Goal: Information Seeking & Learning: Learn about a topic

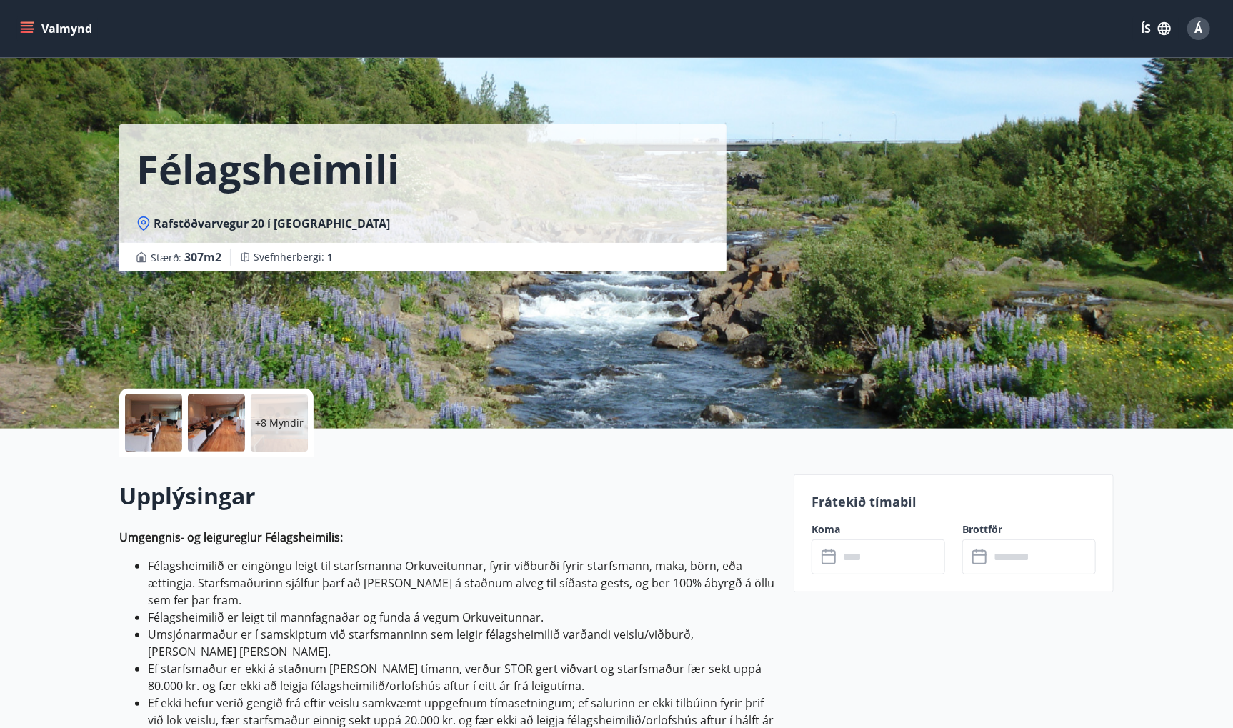
click at [26, 31] on icon "menu" at bounding box center [27, 28] width 14 height 14
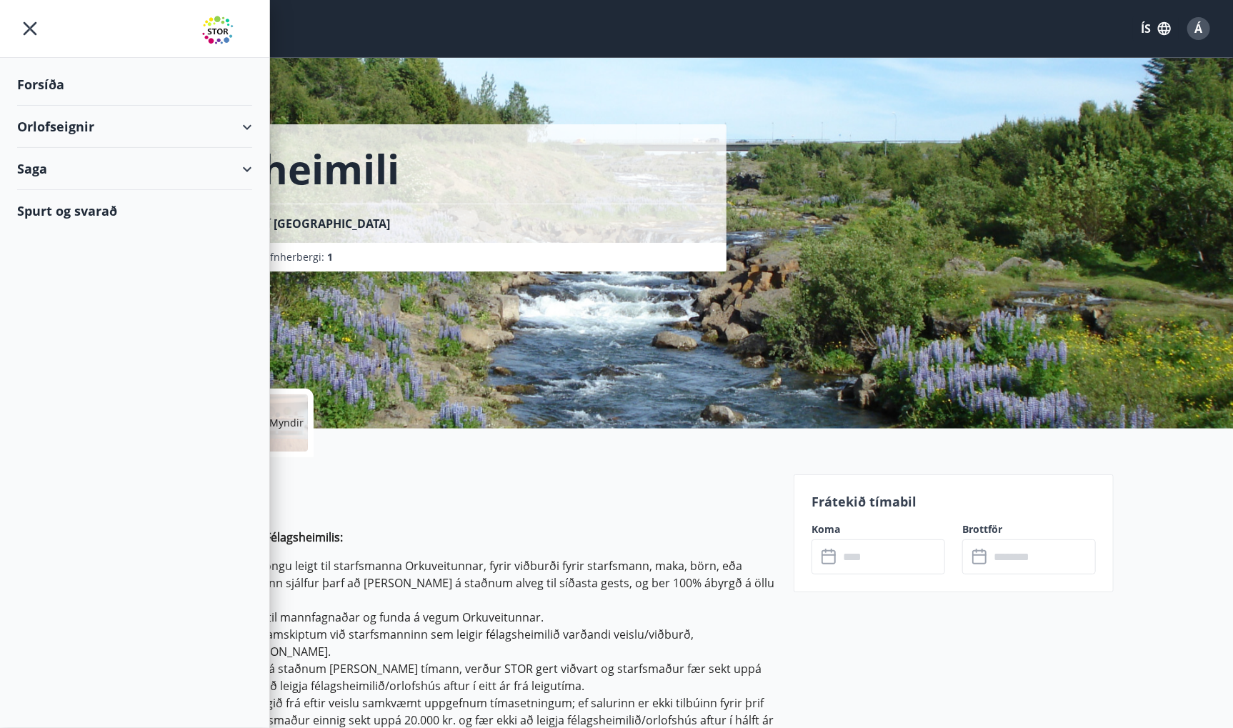
click at [56, 82] on div "Forsíða" at bounding box center [134, 85] width 235 height 42
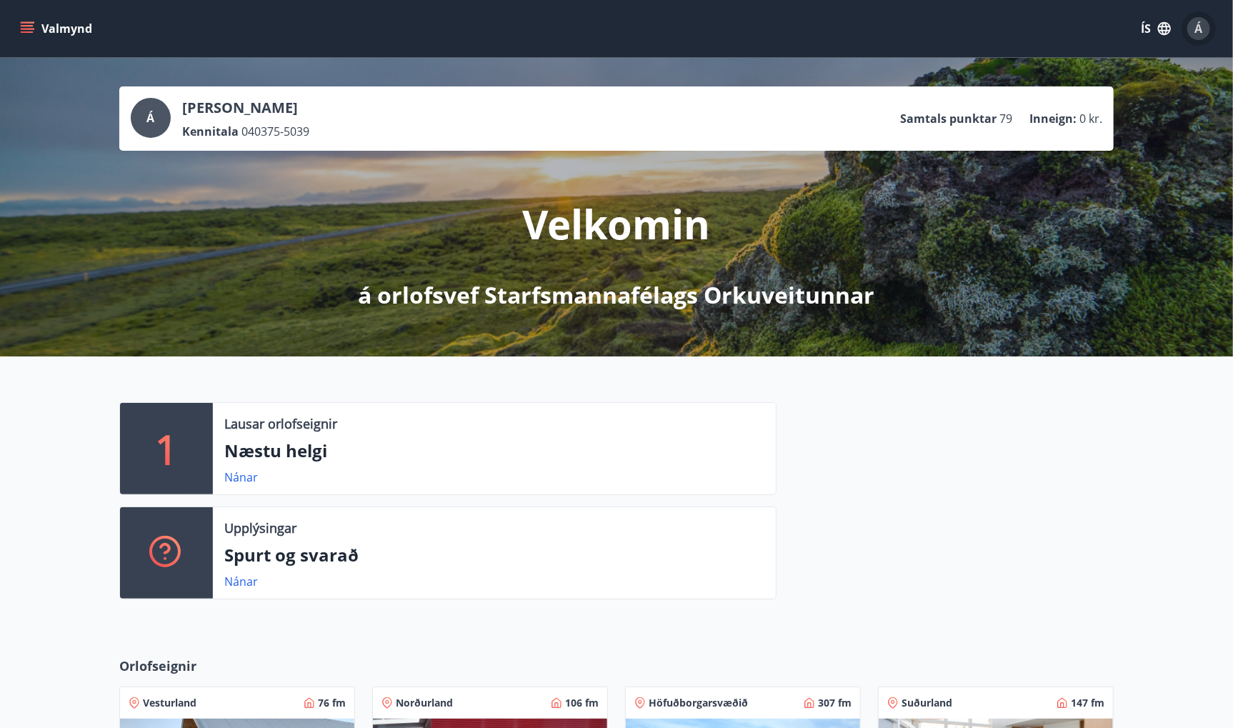
click at [1197, 25] on span "Á" at bounding box center [1199, 29] width 8 height 16
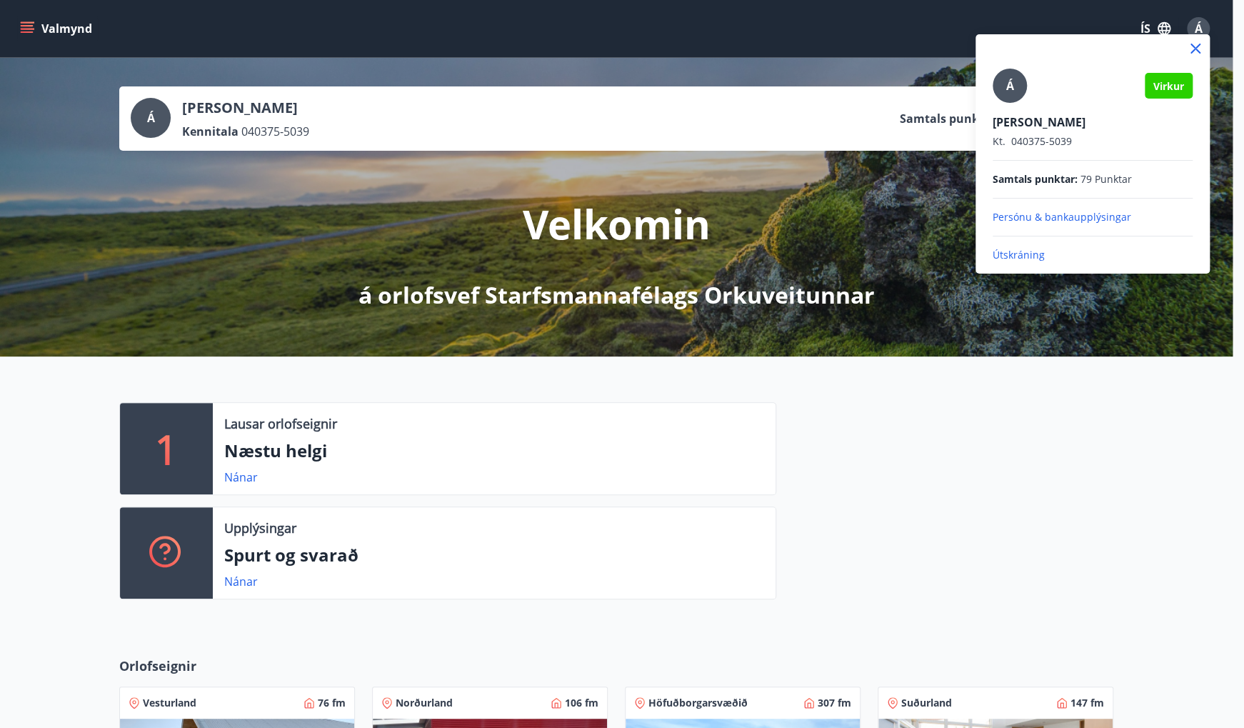
click at [1019, 256] on p "Útskráning" at bounding box center [1093, 255] width 200 height 14
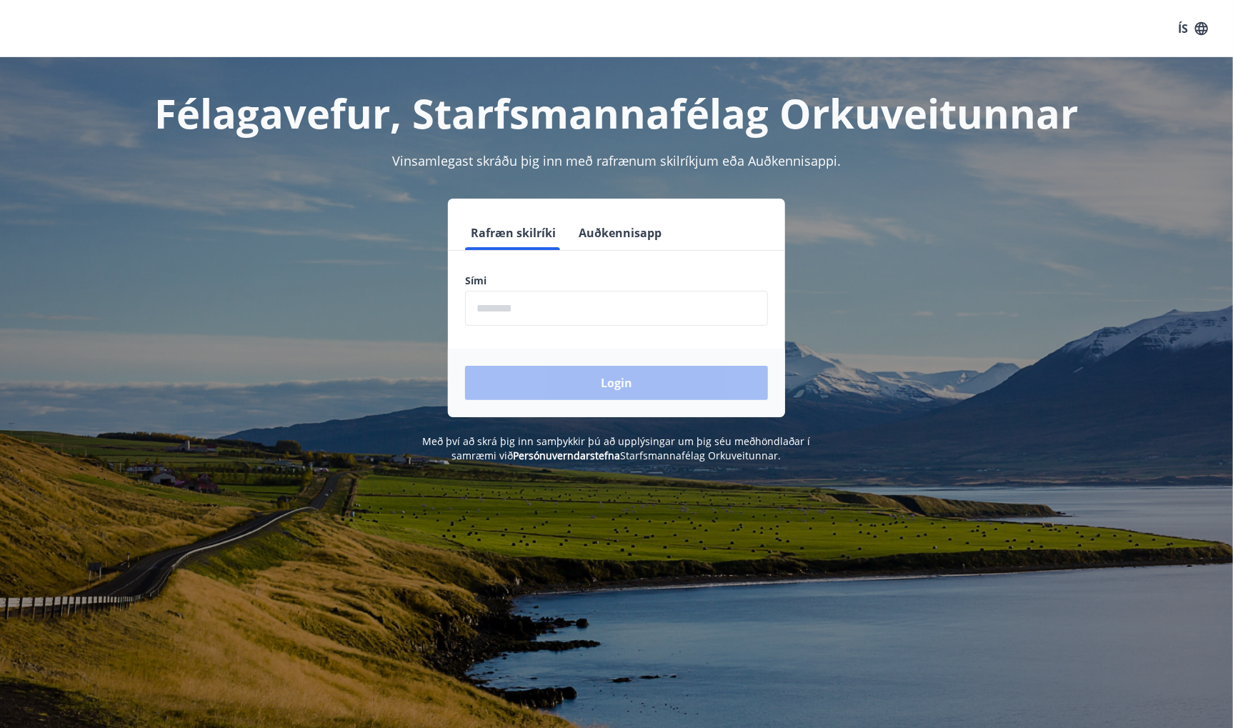
click at [503, 307] on input "phone" at bounding box center [616, 308] width 303 height 35
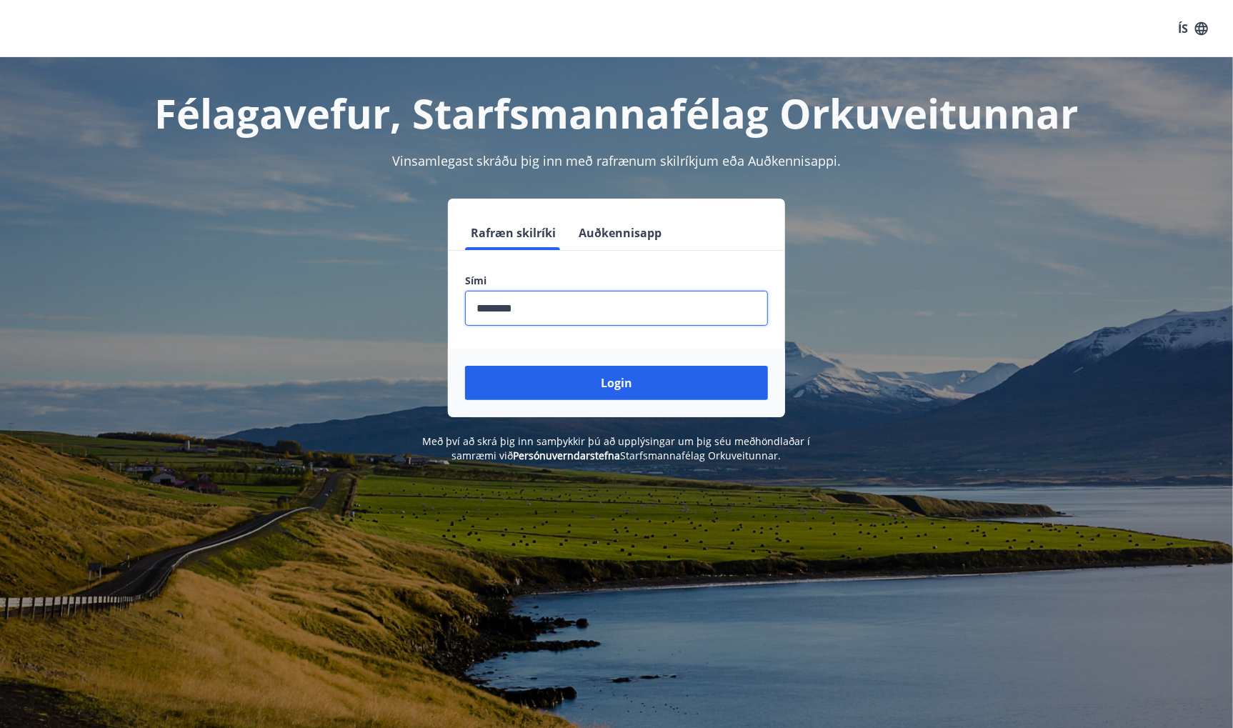
type input "********"
click at [465, 366] on button "Login" at bounding box center [616, 383] width 303 height 34
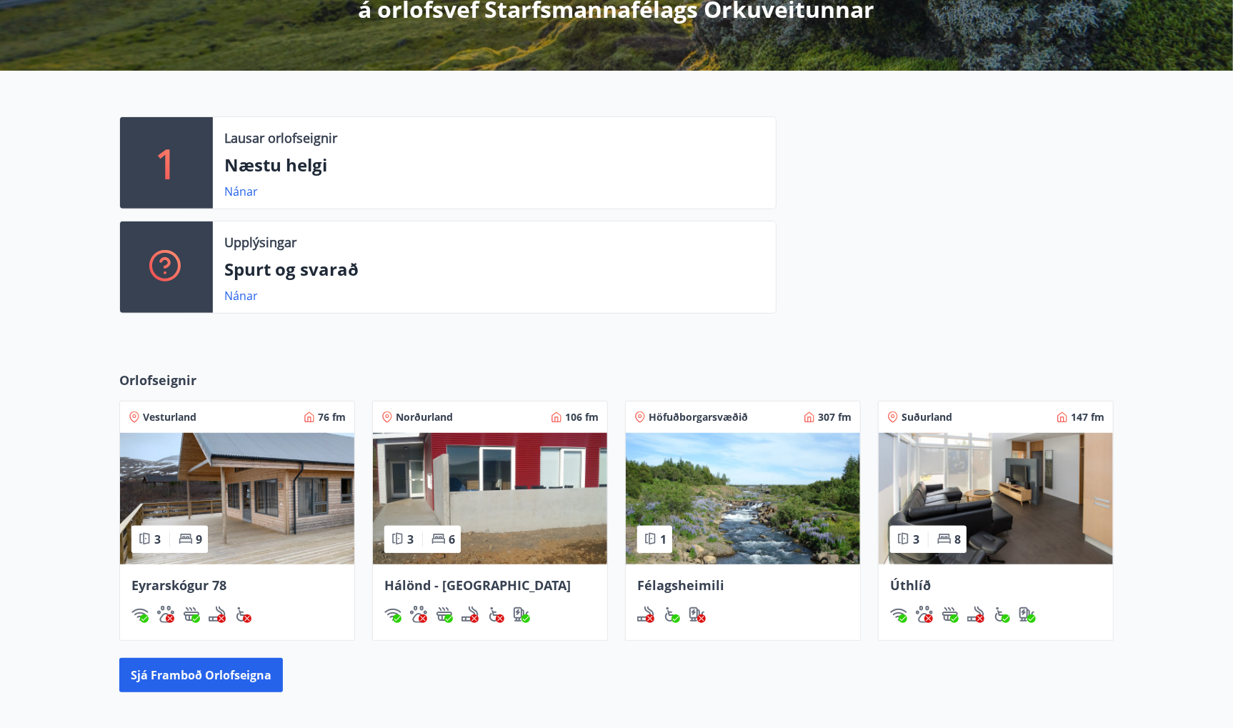
scroll to position [357, 0]
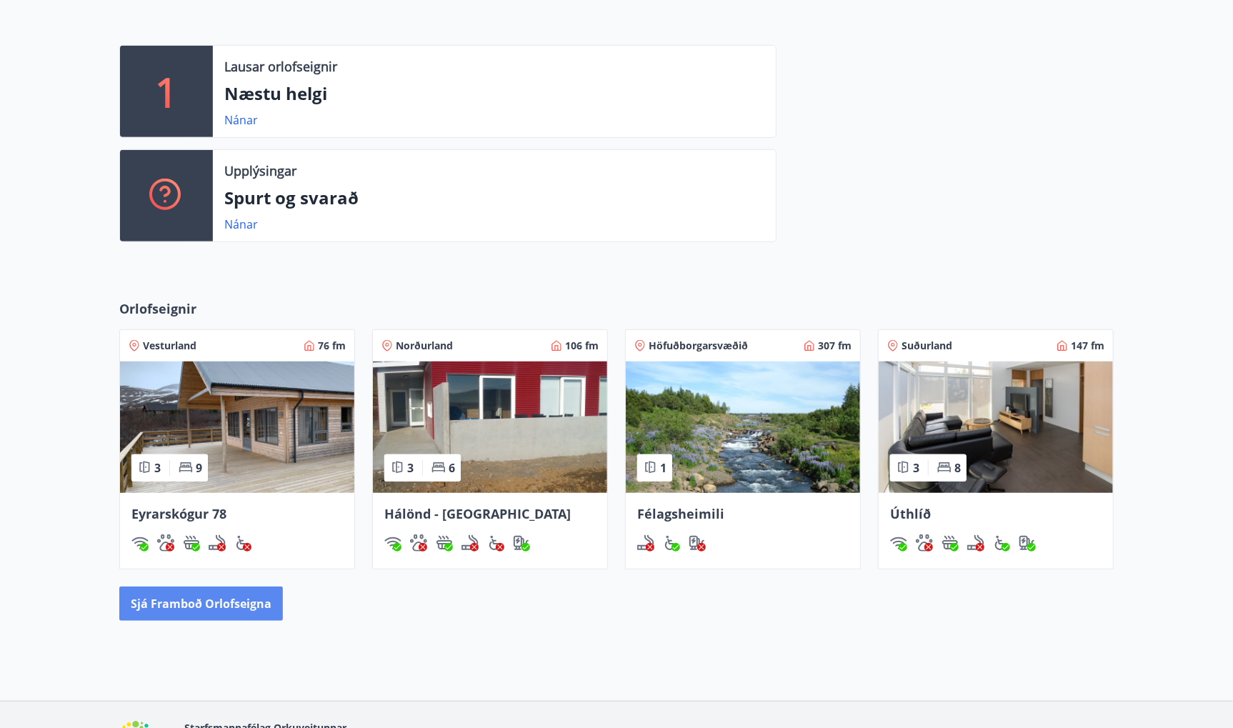
click at [234, 599] on button "Sjá framboð orlofseigna" at bounding box center [201, 603] width 164 height 34
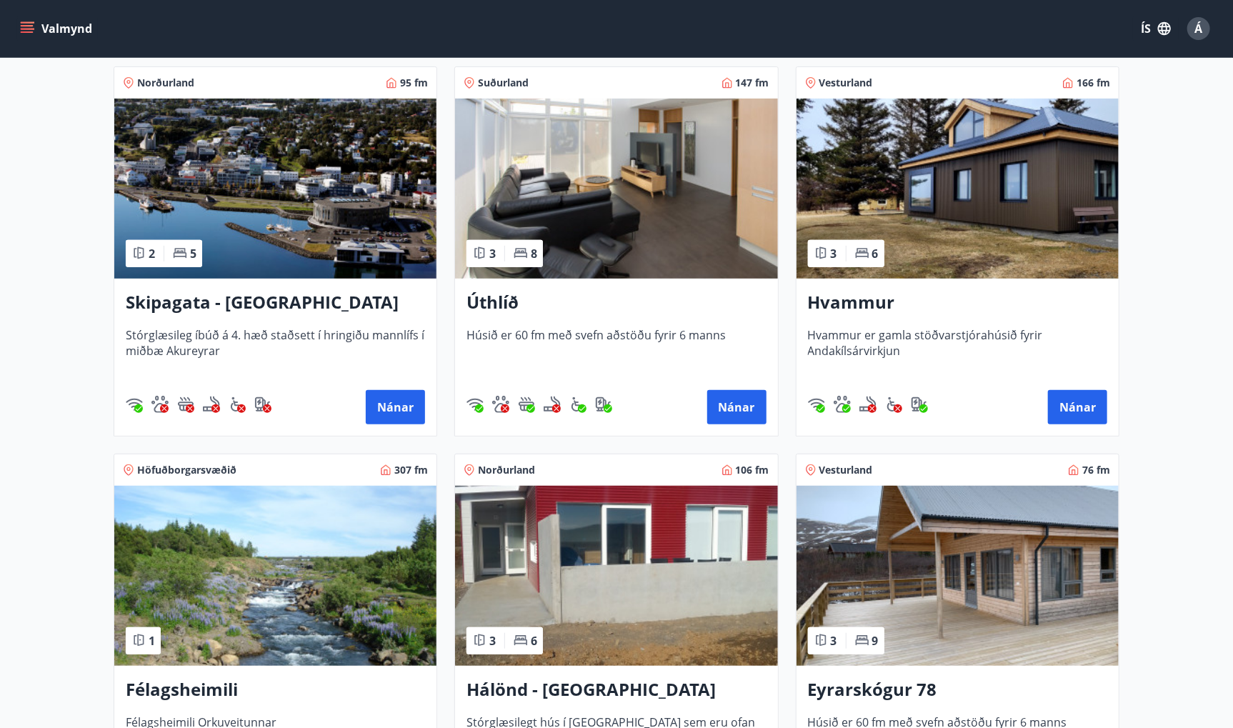
scroll to position [286, 0]
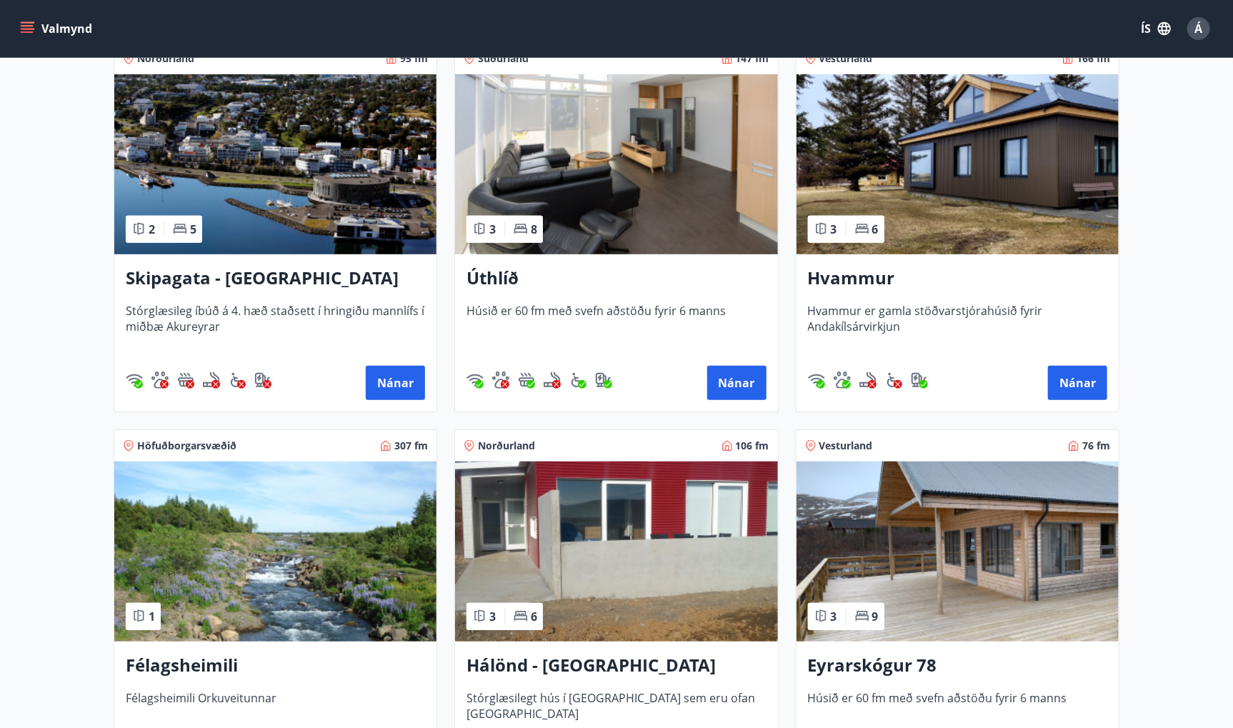
click at [886, 659] on h3 "Eyrarskógur 78" at bounding box center [957, 666] width 299 height 26
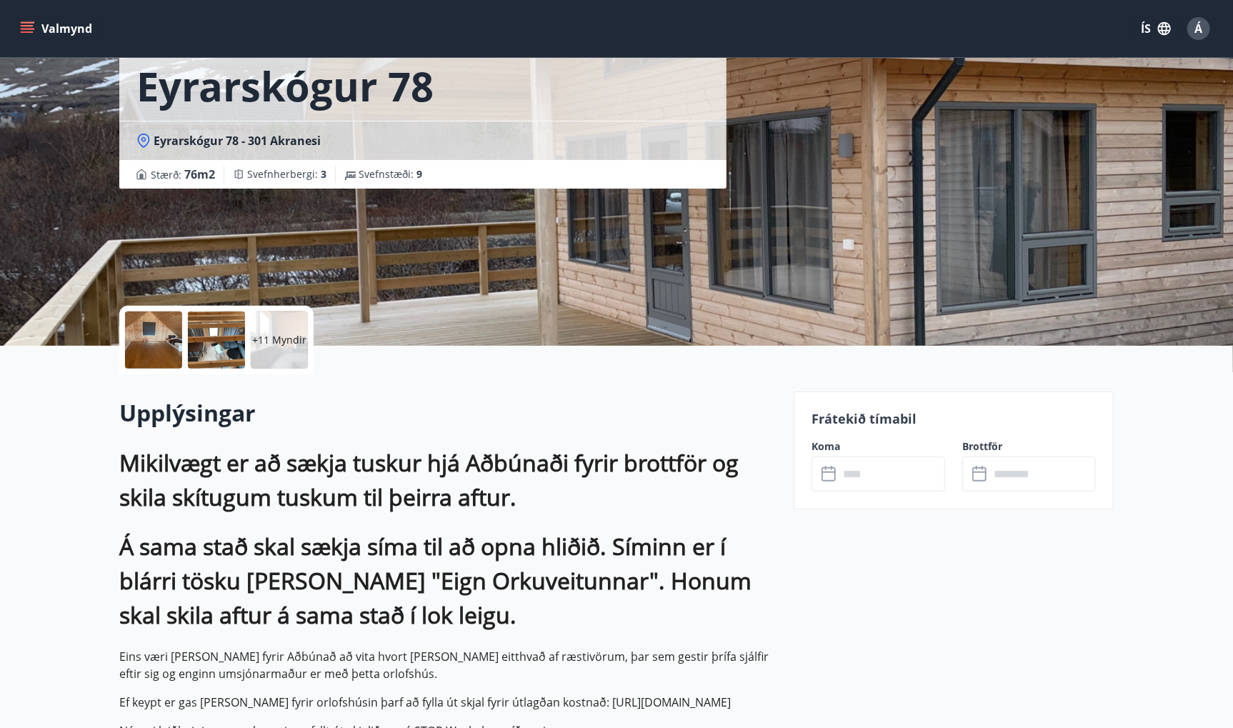
scroll to position [286, 0]
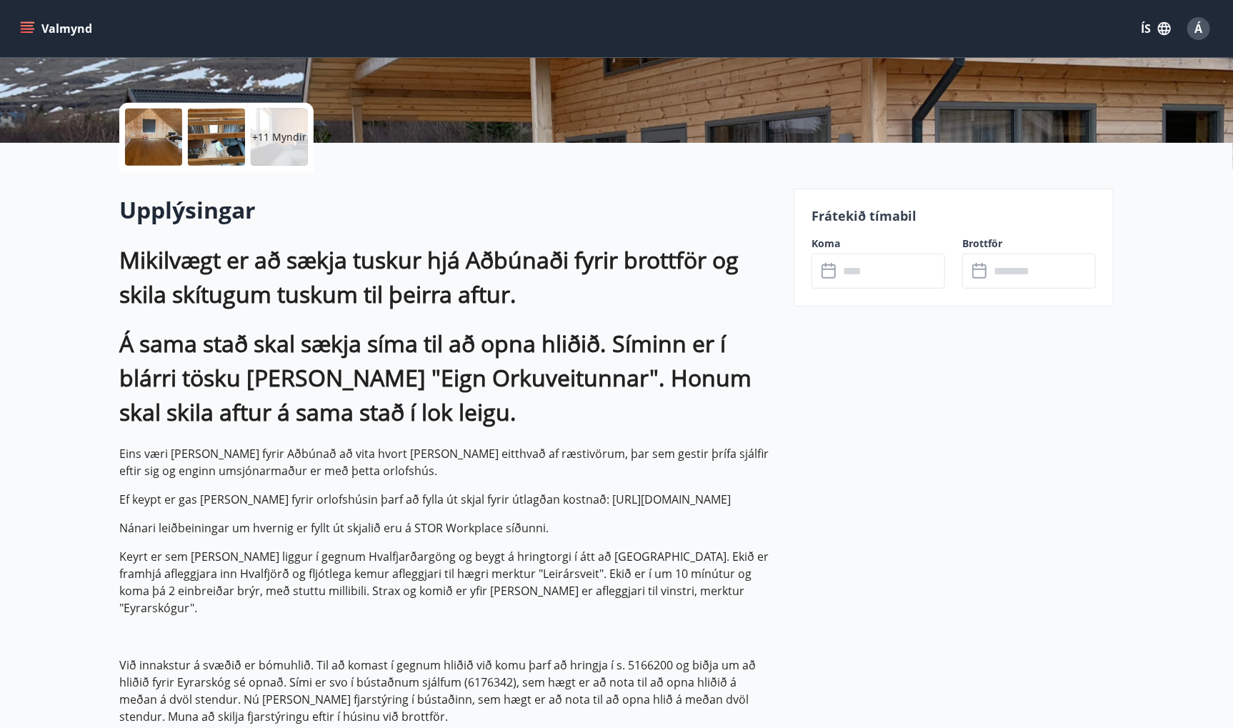
click at [835, 271] on icon at bounding box center [828, 271] width 14 height 14
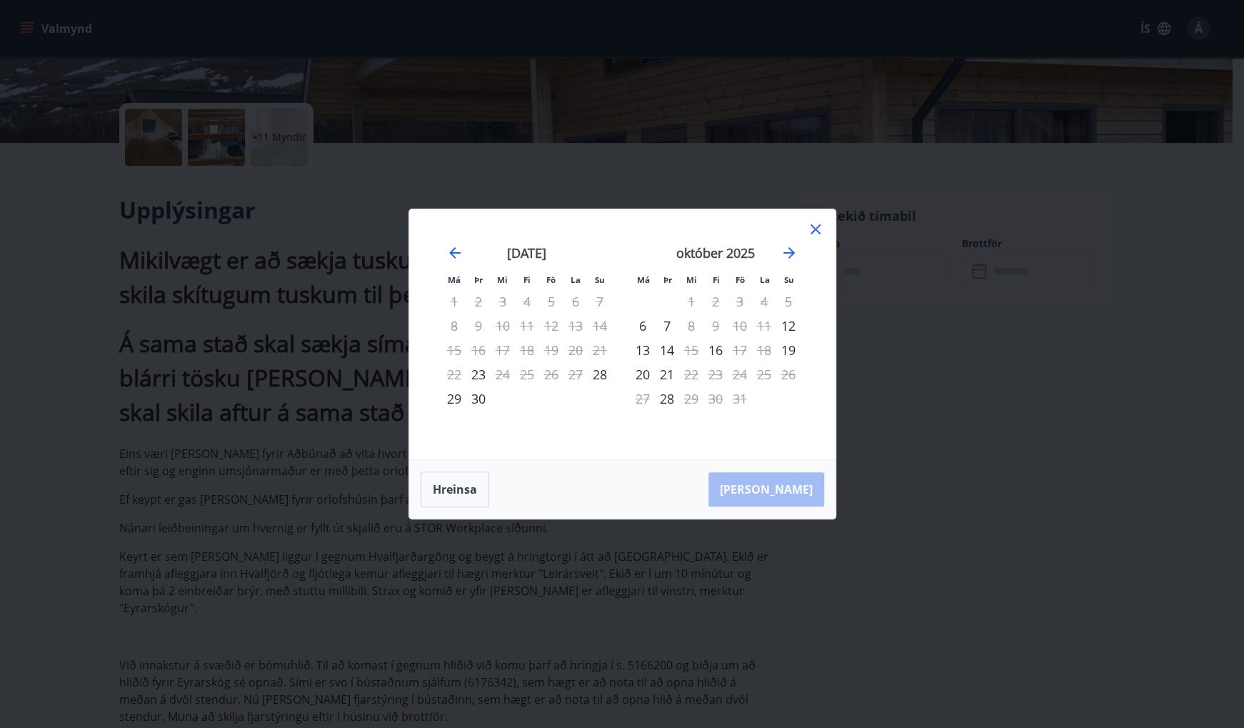
click at [817, 227] on icon at bounding box center [816, 229] width 10 height 10
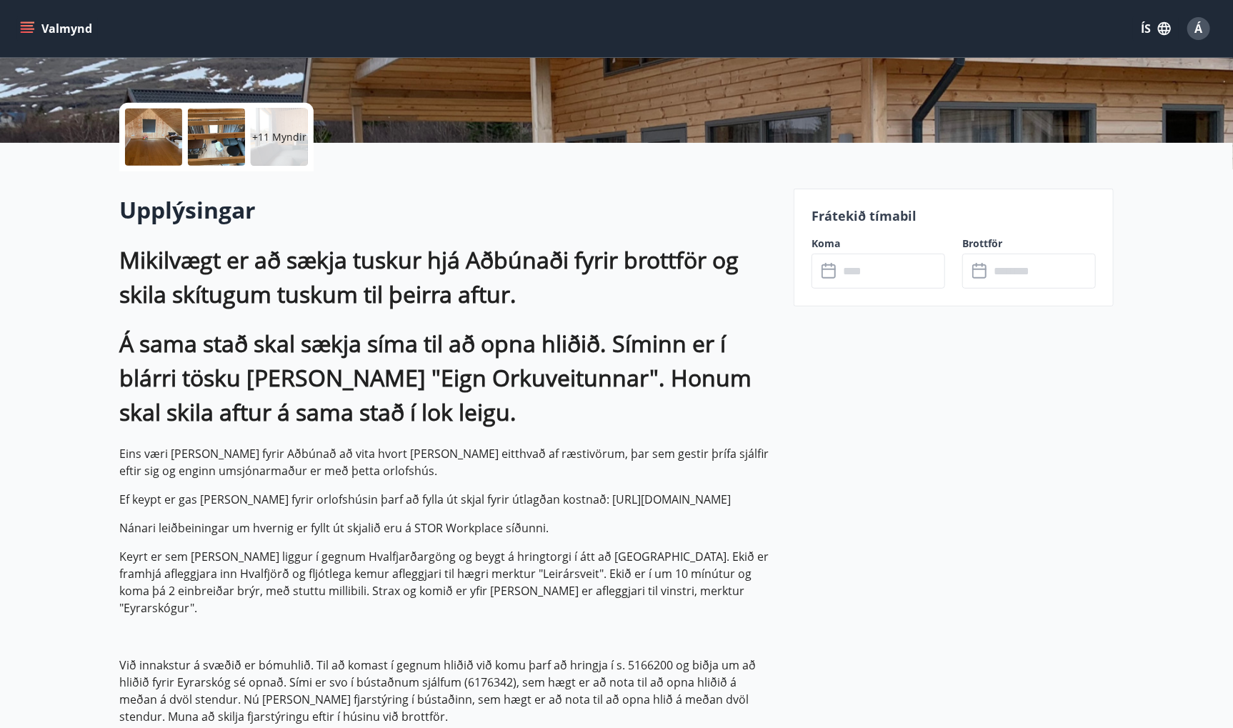
click at [833, 266] on icon at bounding box center [829, 271] width 17 height 17
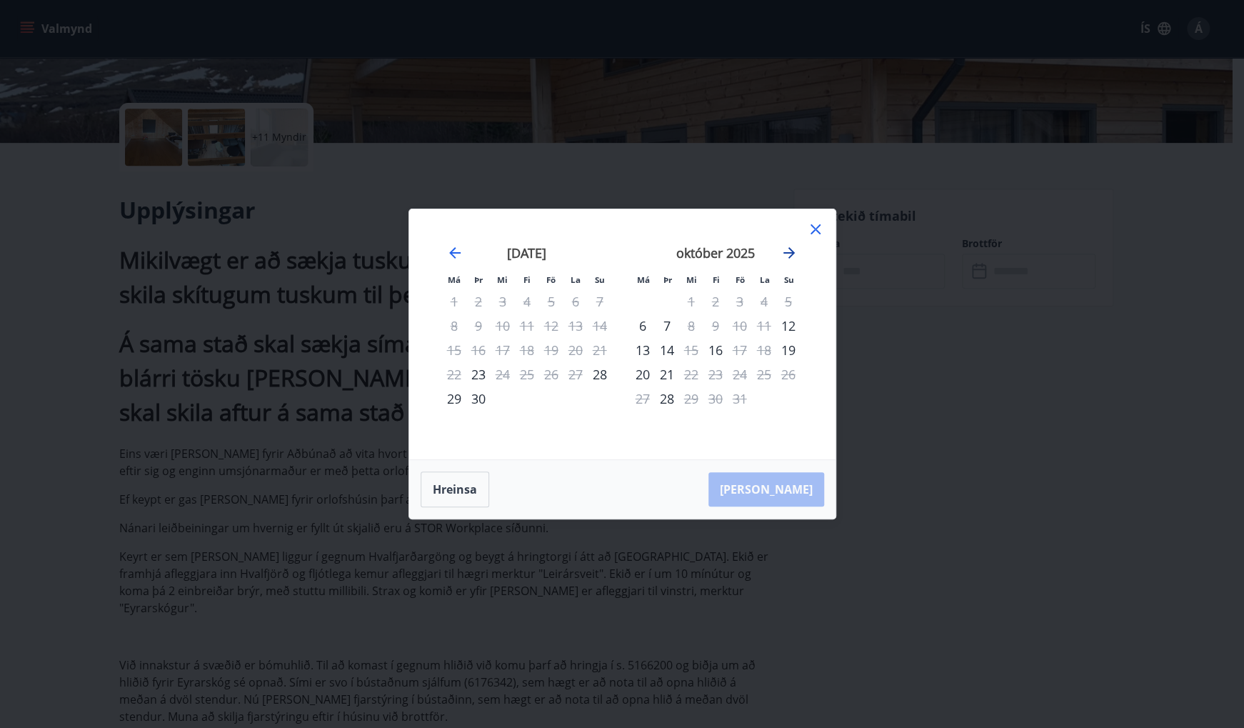
click at [789, 251] on icon "Move forward to switch to the next month." at bounding box center [789, 252] width 17 height 17
drag, startPoint x: 816, startPoint y: 227, endPoint x: 569, endPoint y: 214, distance: 248.2
click at [816, 226] on icon at bounding box center [815, 229] width 17 height 17
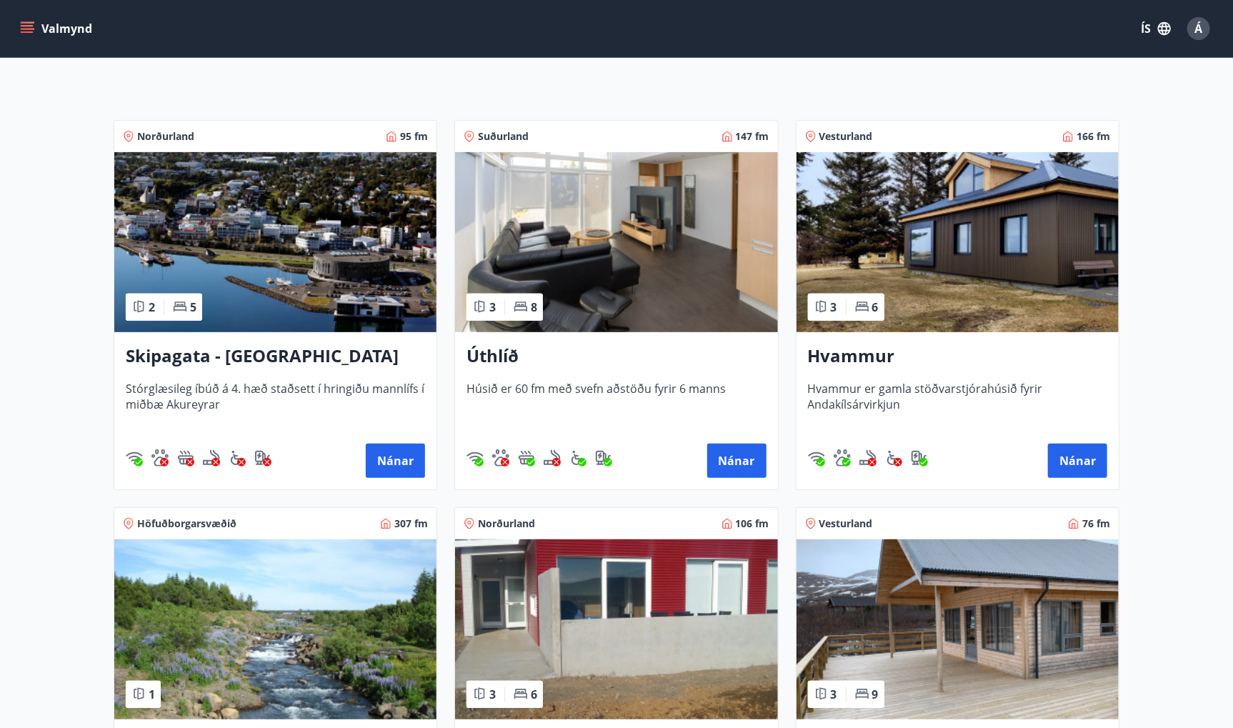
scroll to position [214, 0]
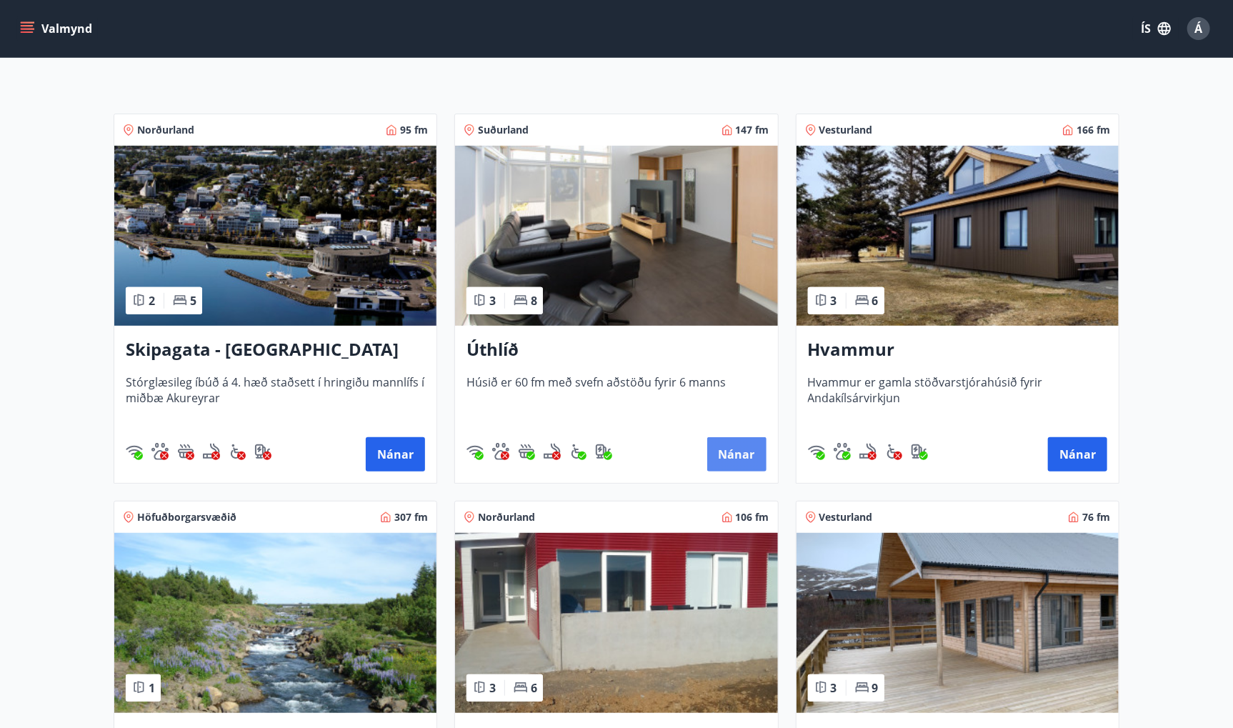
click at [738, 450] on button "Nánar" at bounding box center [736, 454] width 59 height 34
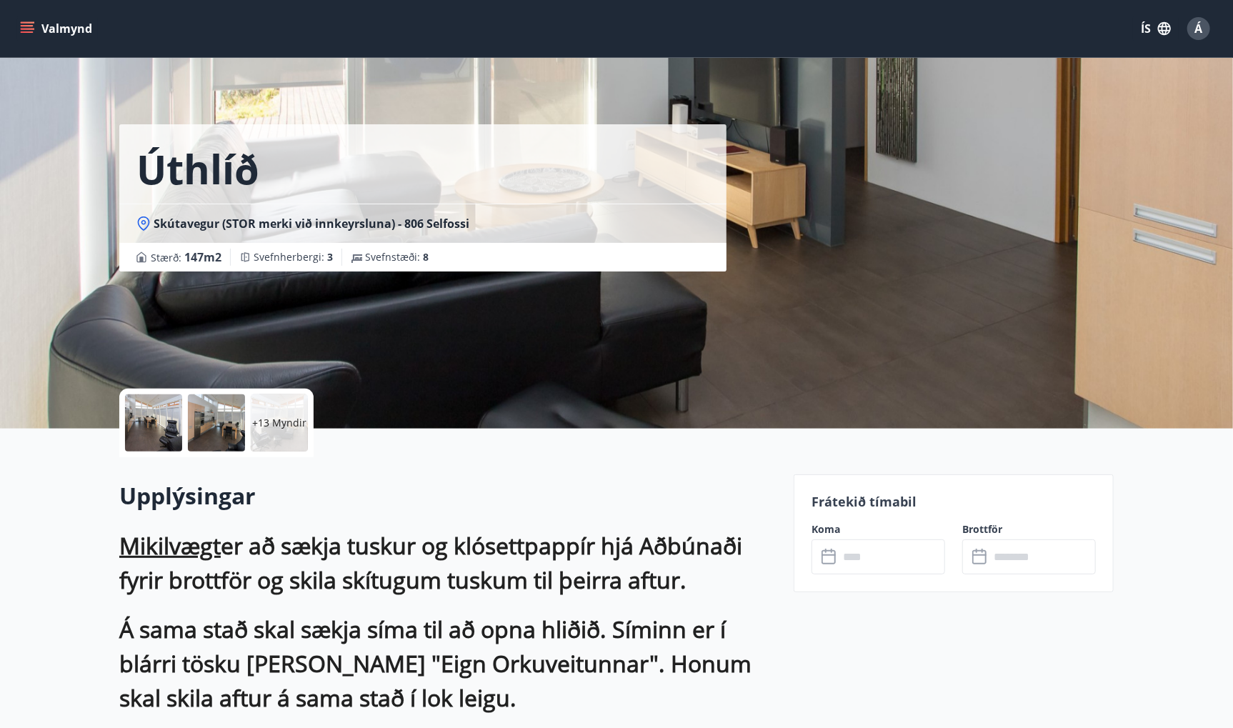
click at [832, 557] on icon at bounding box center [829, 557] width 17 height 17
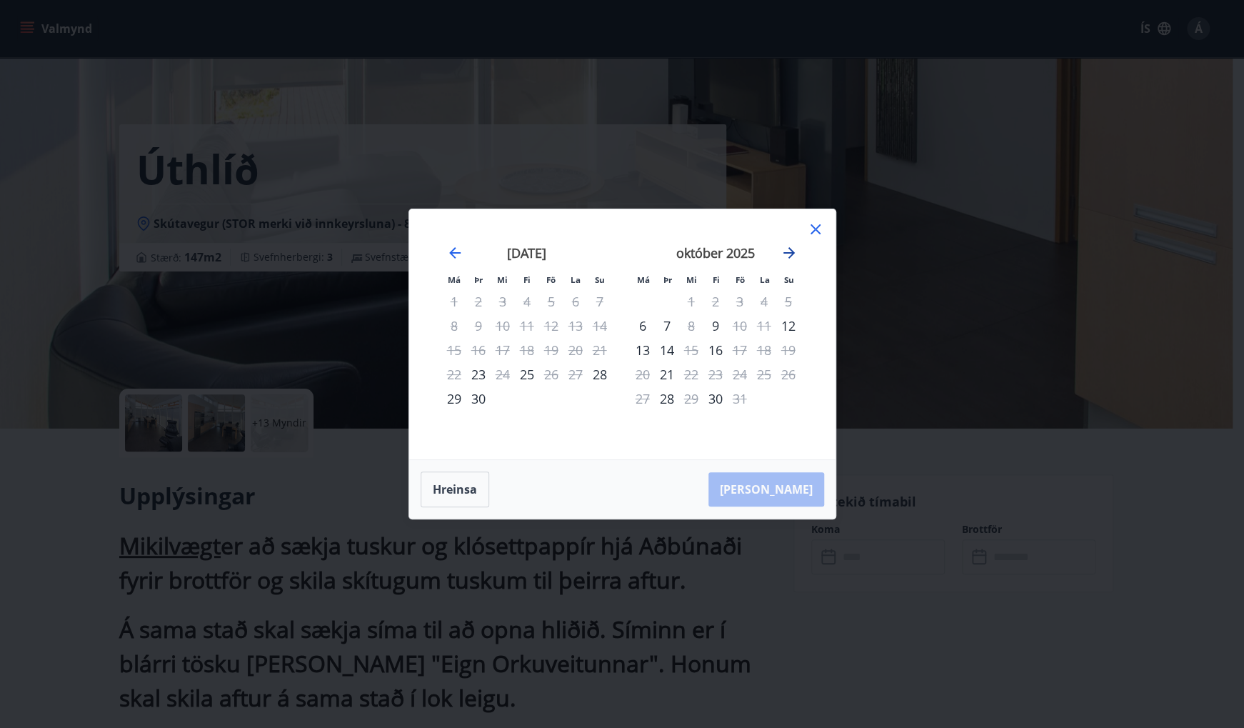
click at [791, 251] on icon "Move forward to switch to the next month." at bounding box center [789, 252] width 17 height 17
click at [817, 225] on icon at bounding box center [815, 229] width 17 height 17
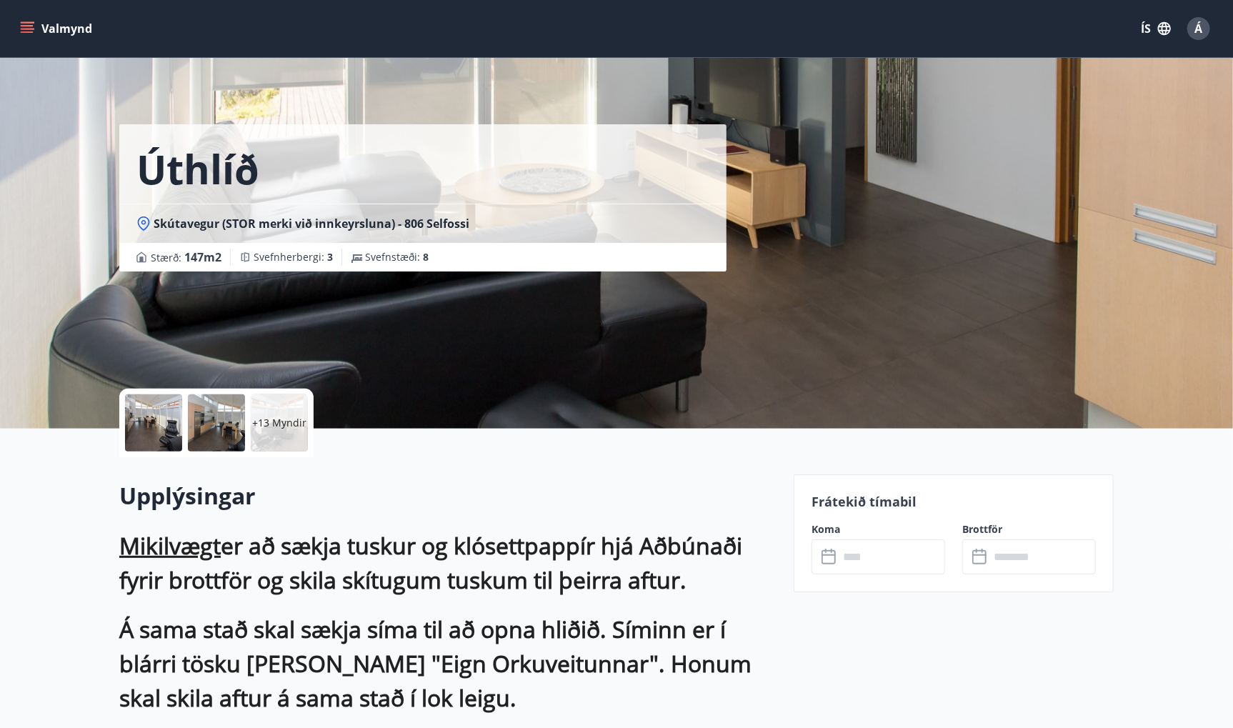
click at [833, 551] on icon at bounding box center [829, 557] width 17 height 17
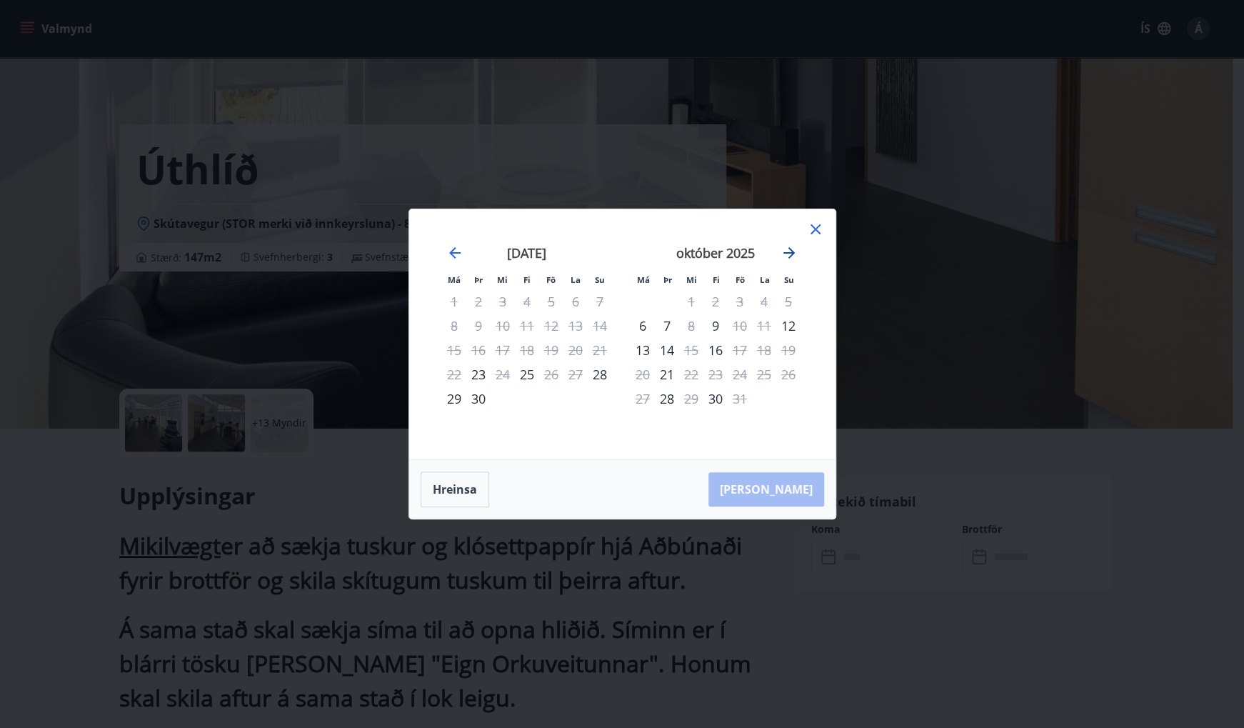
click at [791, 250] on icon "Move forward to switch to the next month." at bounding box center [789, 252] width 11 height 11
click at [823, 231] on icon at bounding box center [815, 229] width 17 height 17
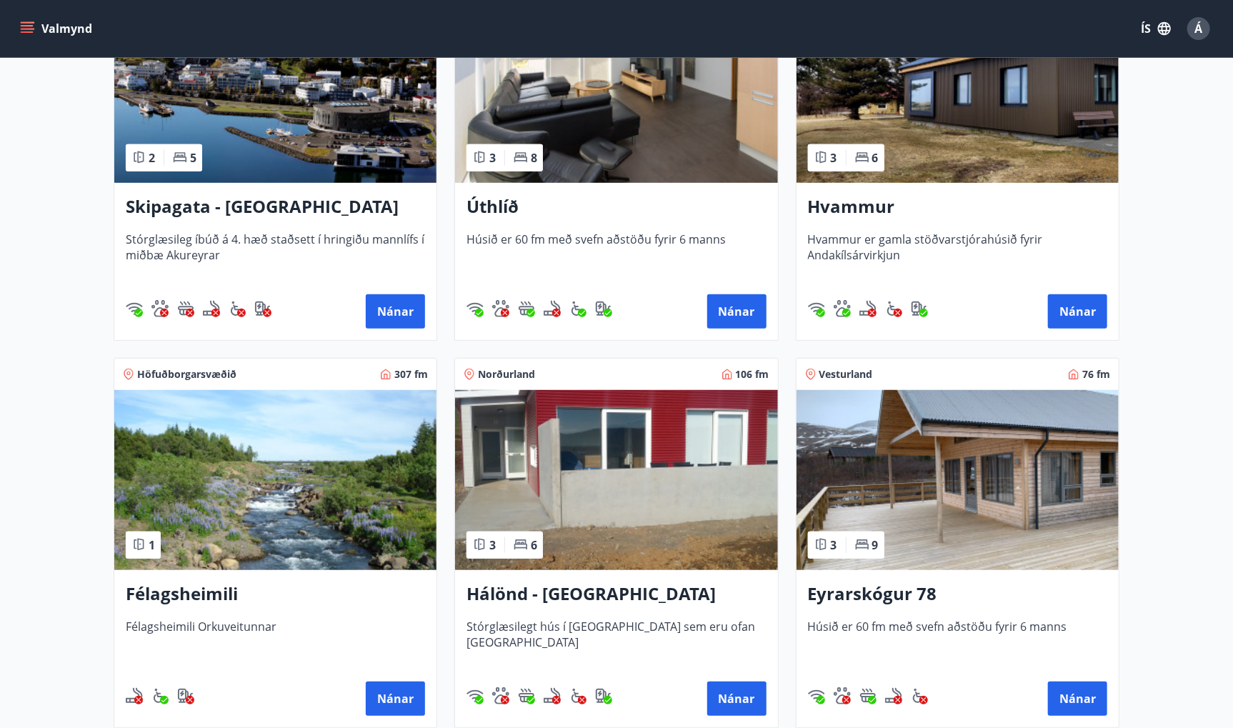
scroll to position [429, 0]
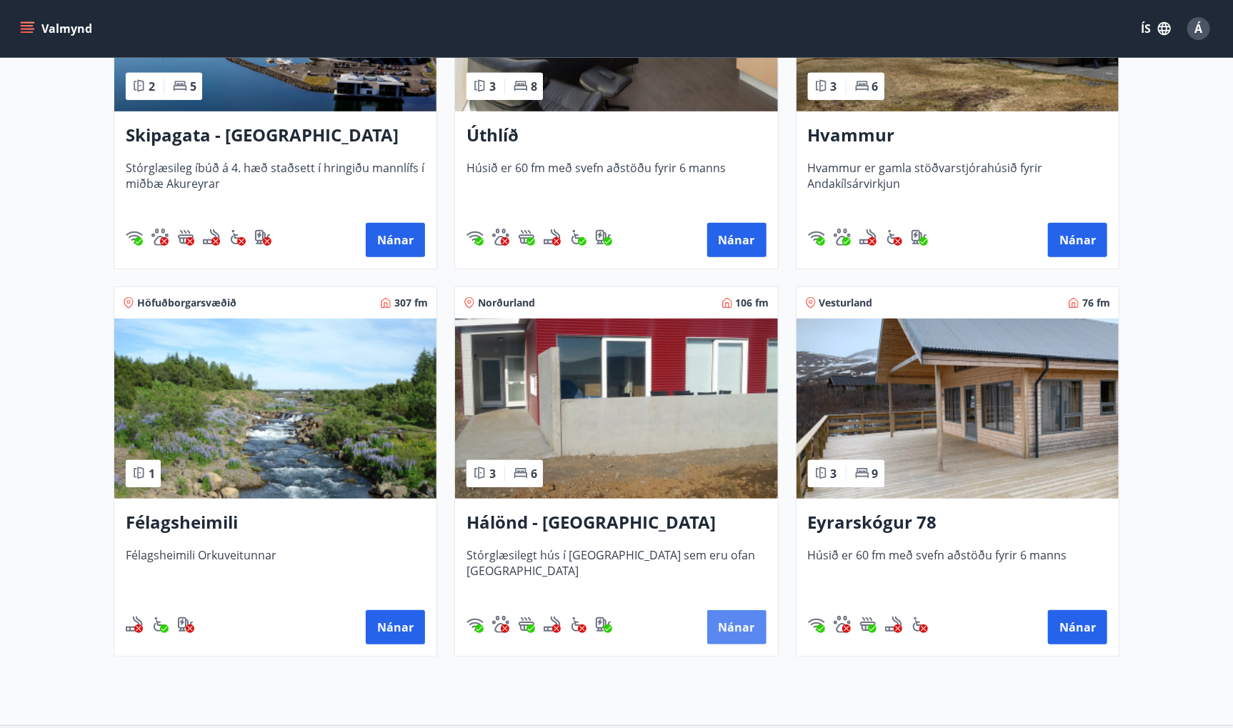
click at [744, 631] on button "Nánar" at bounding box center [736, 627] width 59 height 34
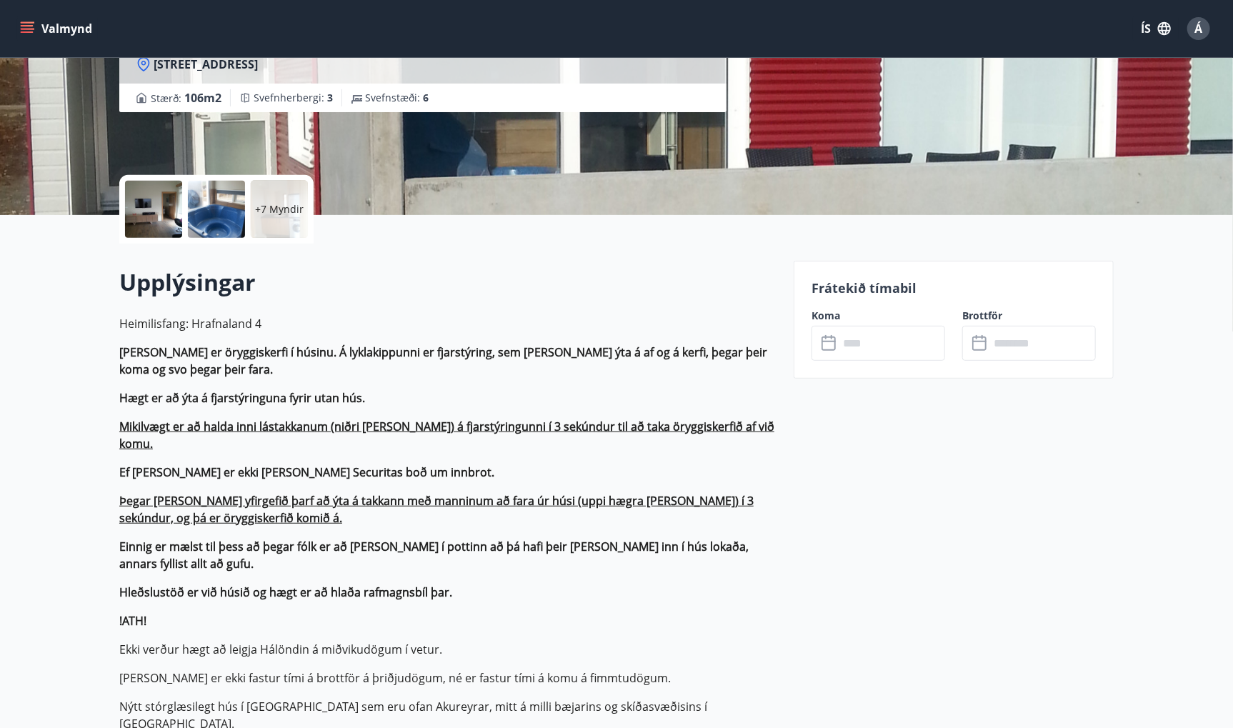
scroll to position [214, 0]
click at [827, 346] on icon at bounding box center [829, 342] width 17 height 17
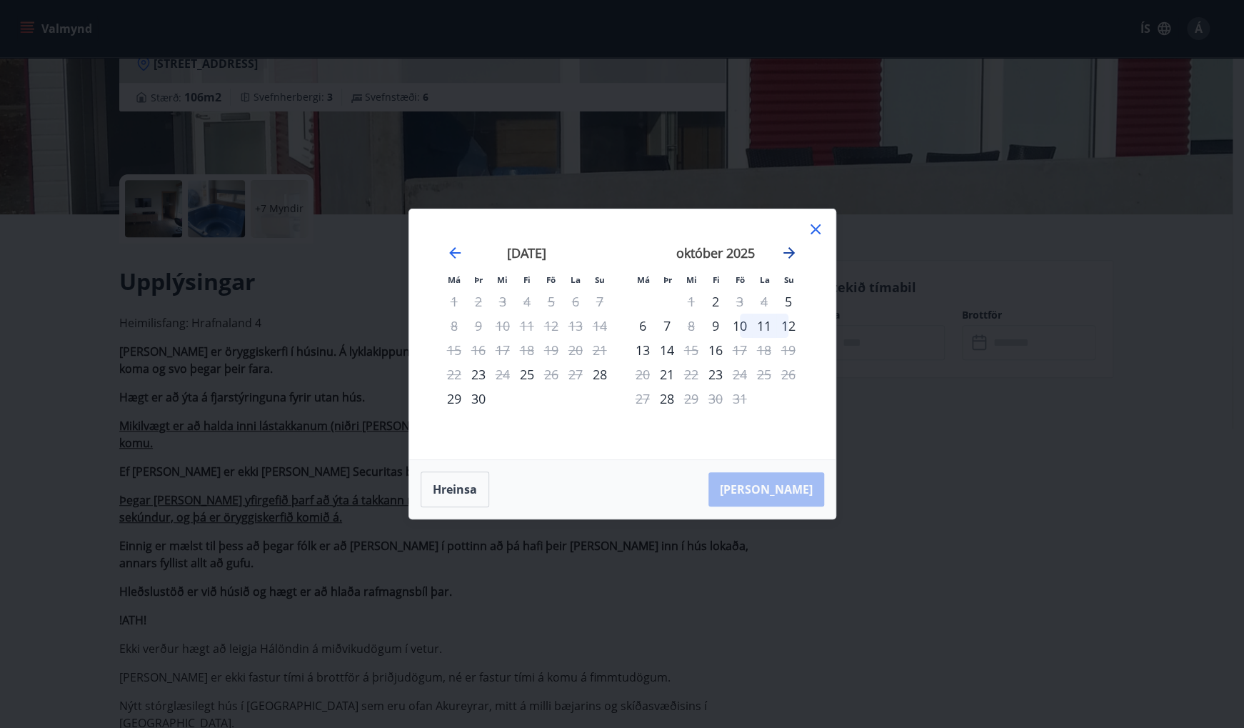
click at [790, 251] on icon "Move forward to switch to the next month." at bounding box center [789, 252] width 11 height 11
click at [816, 227] on icon at bounding box center [815, 229] width 17 height 17
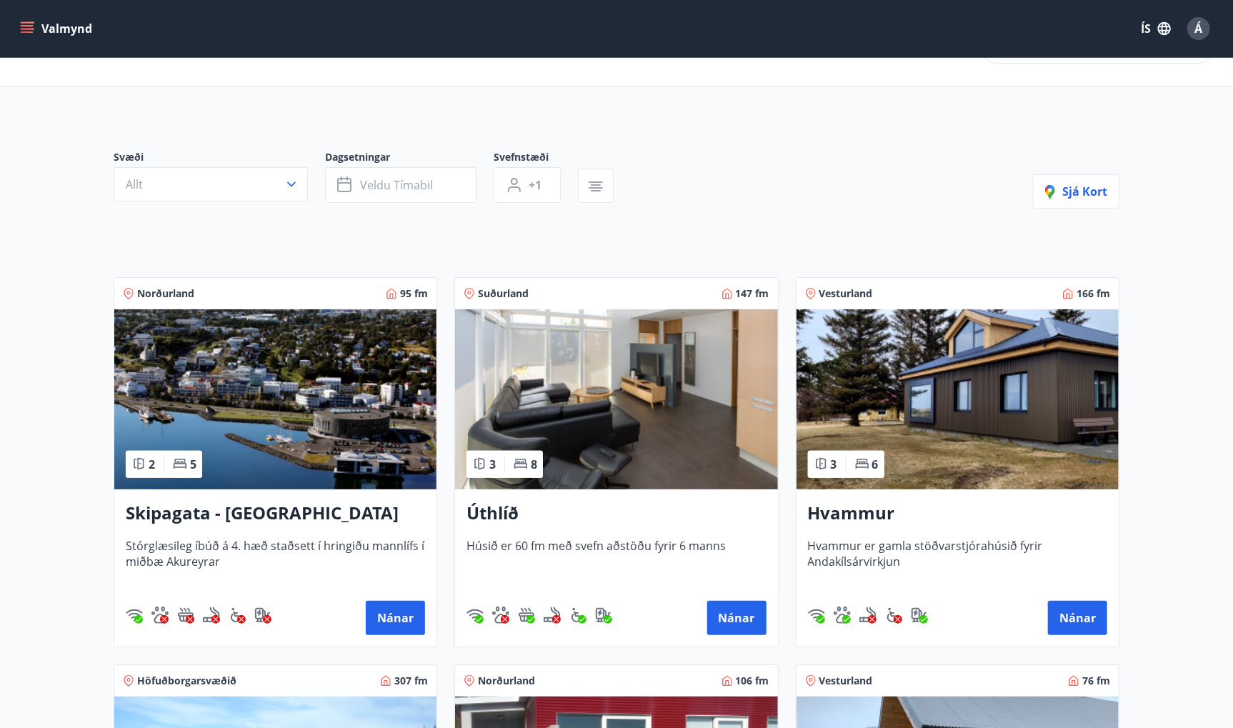
scroll to position [71, 0]
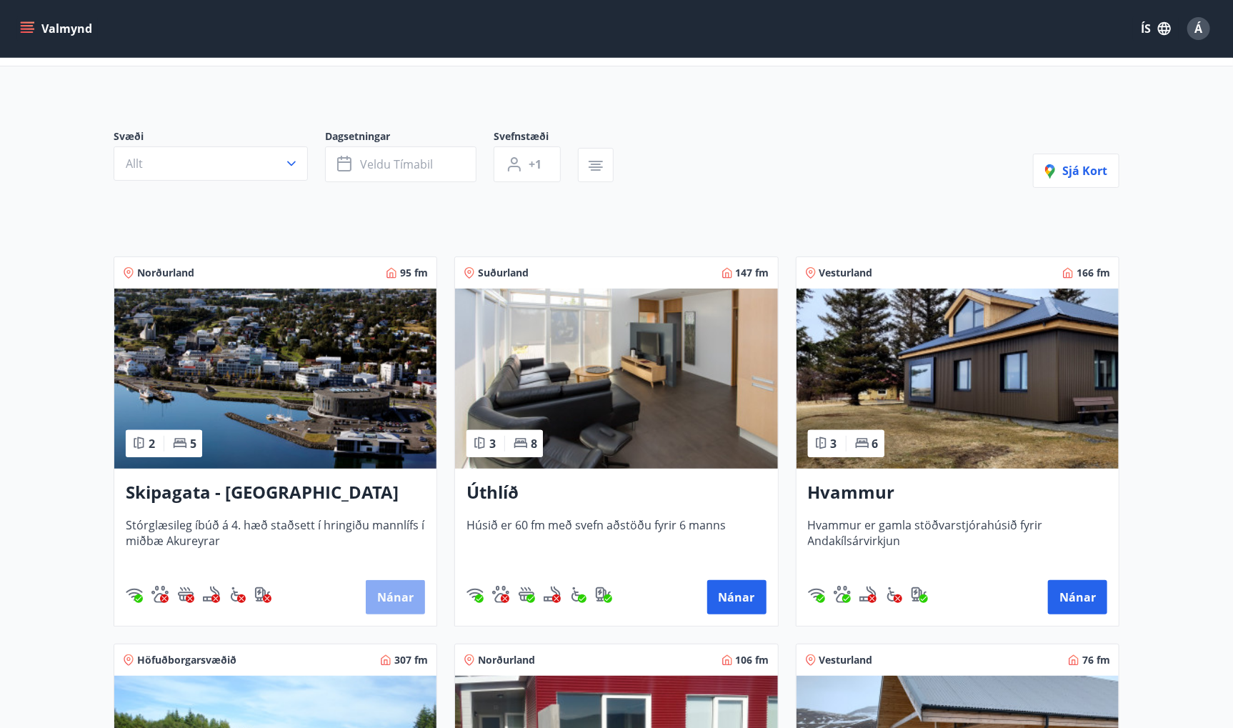
click at [411, 601] on button "Nánar" at bounding box center [395, 597] width 59 height 34
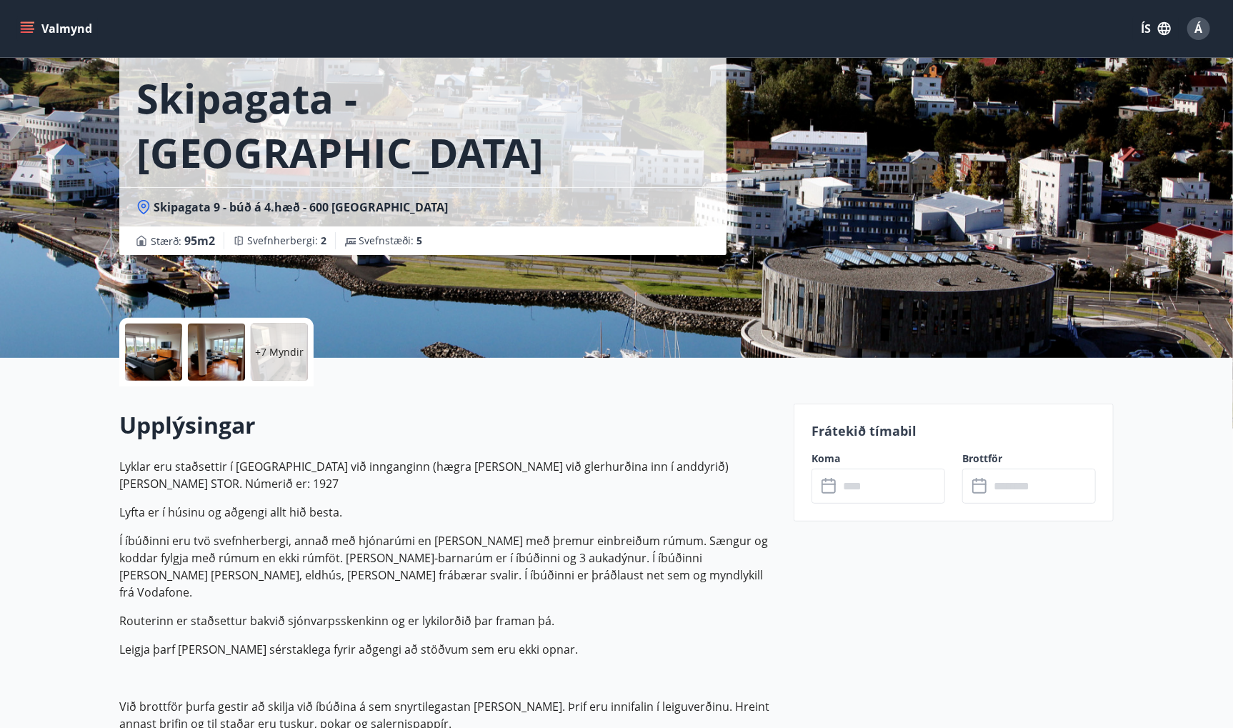
scroll to position [143, 0]
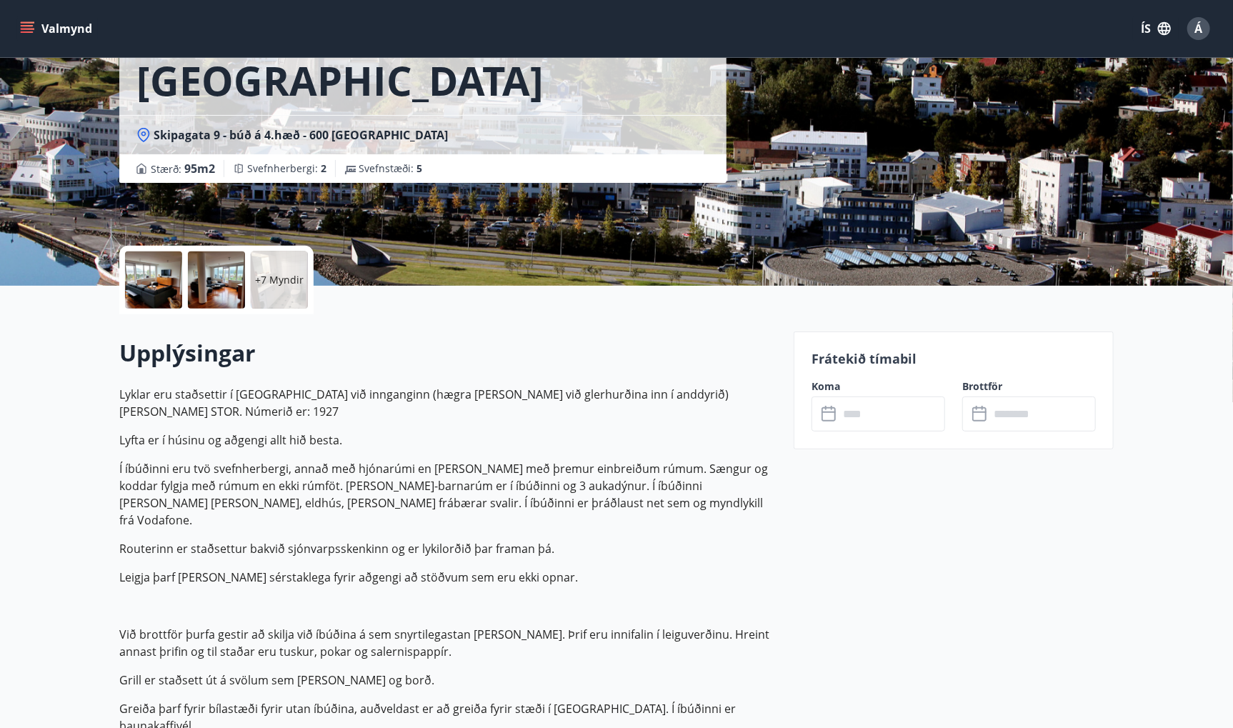
click at [834, 416] on icon at bounding box center [828, 414] width 14 height 14
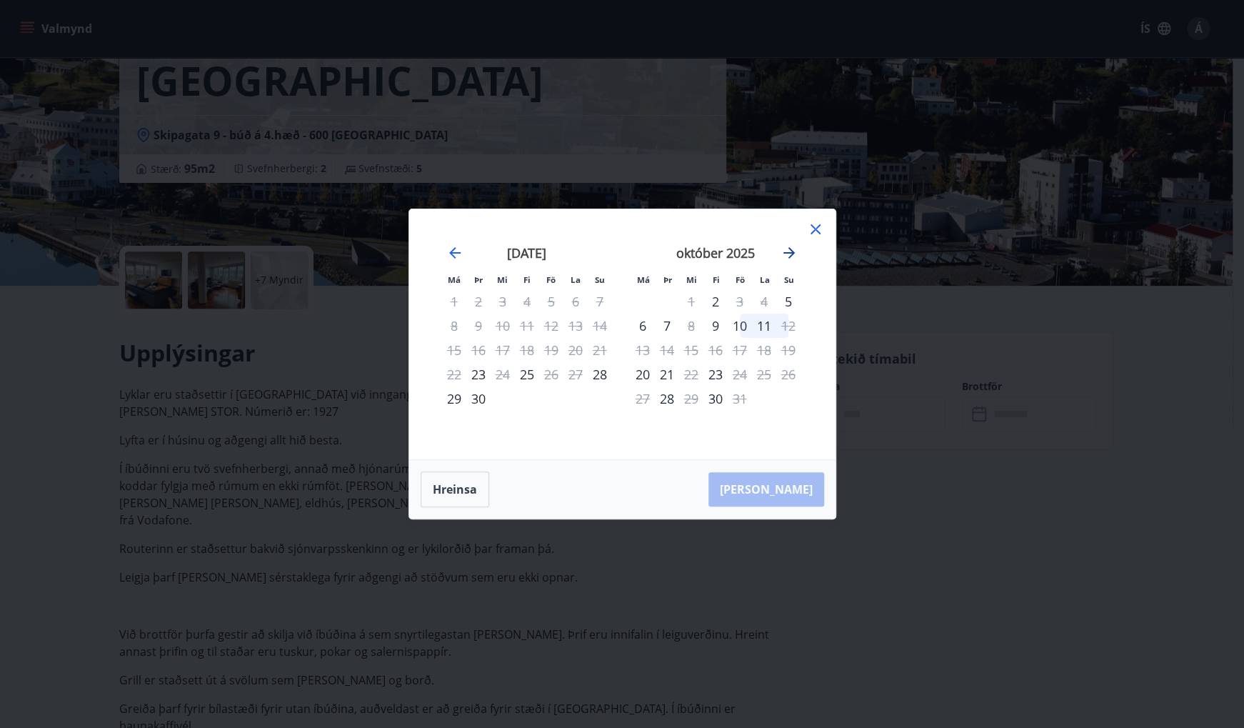
click at [789, 254] on icon "Move forward to switch to the next month." at bounding box center [789, 252] width 17 height 17
drag, startPoint x: 818, startPoint y: 226, endPoint x: 808, endPoint y: 252, distance: 27.6
click at [817, 226] on icon at bounding box center [816, 229] width 10 height 10
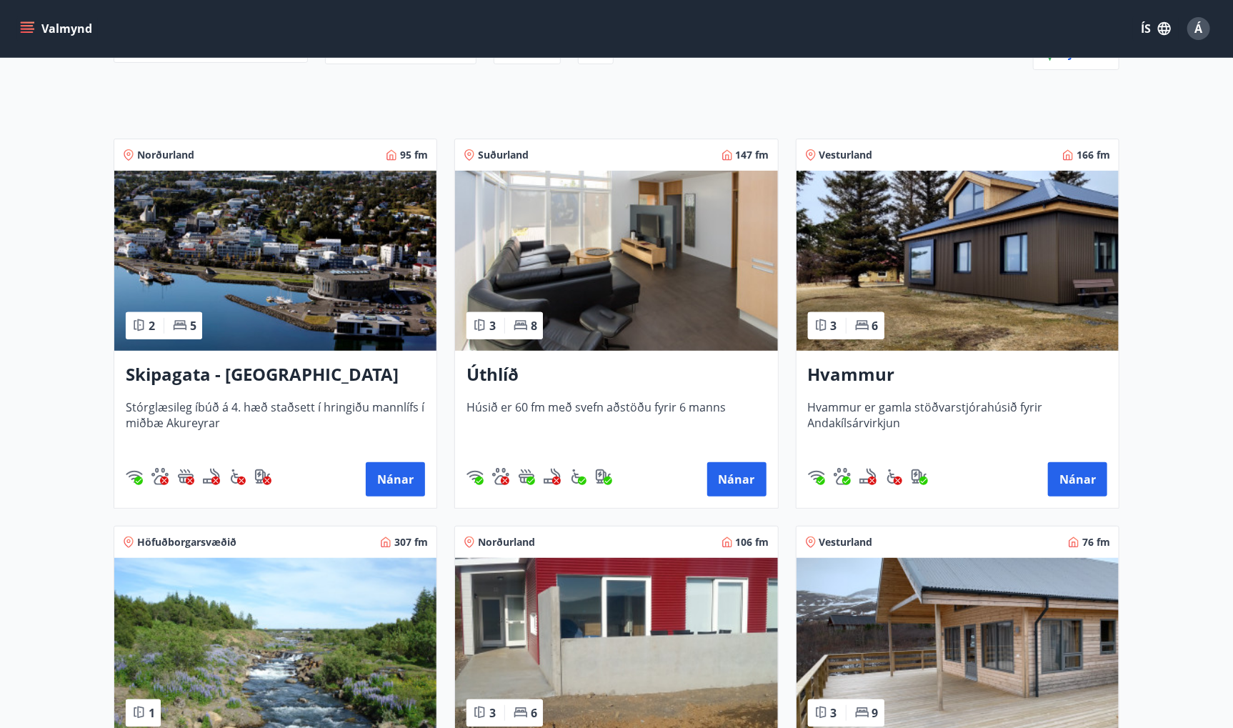
scroll to position [214, 0]
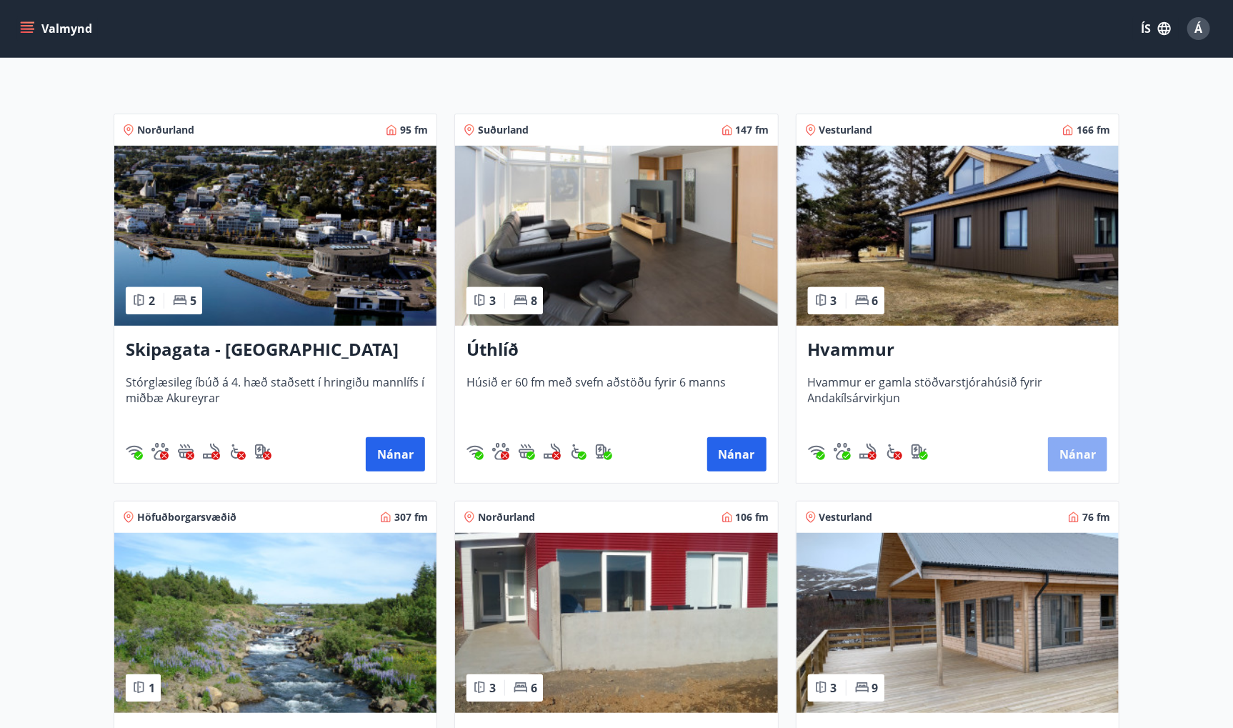
click at [1081, 453] on button "Nánar" at bounding box center [1077, 454] width 59 height 34
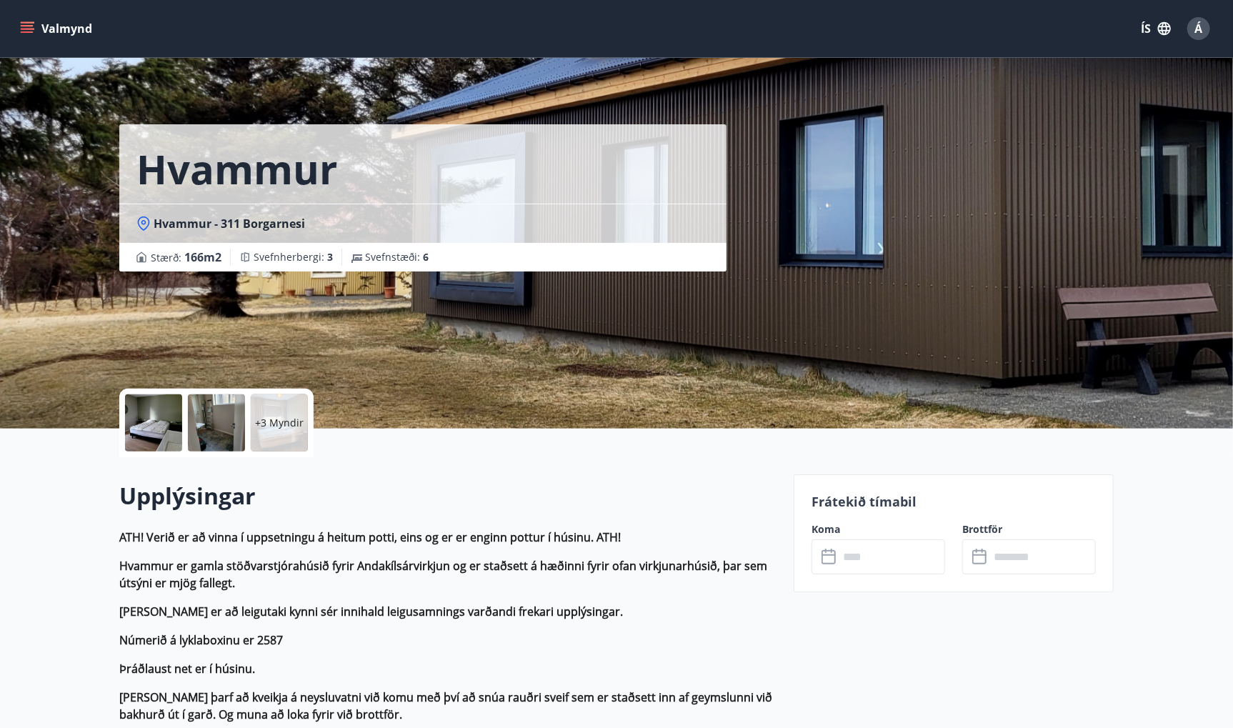
click at [826, 550] on icon at bounding box center [828, 557] width 14 height 14
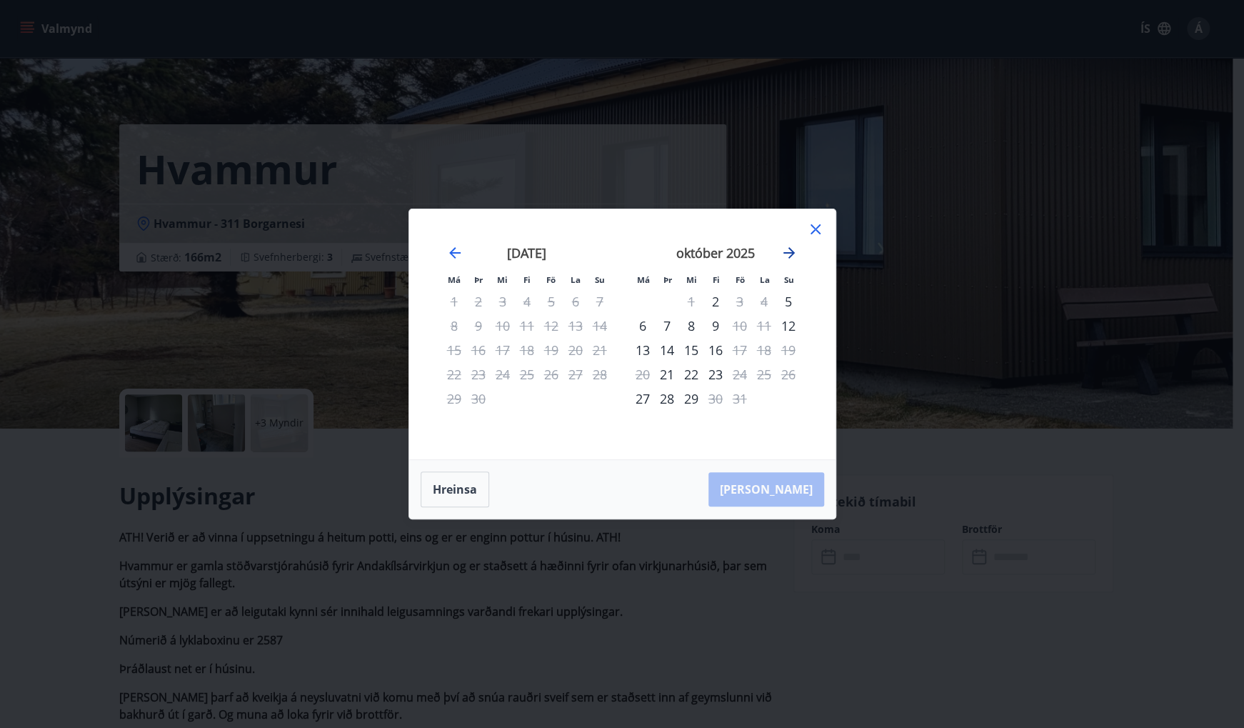
click at [789, 251] on icon "Move forward to switch to the next month." at bounding box center [789, 252] width 17 height 17
click at [818, 225] on icon at bounding box center [815, 229] width 17 height 17
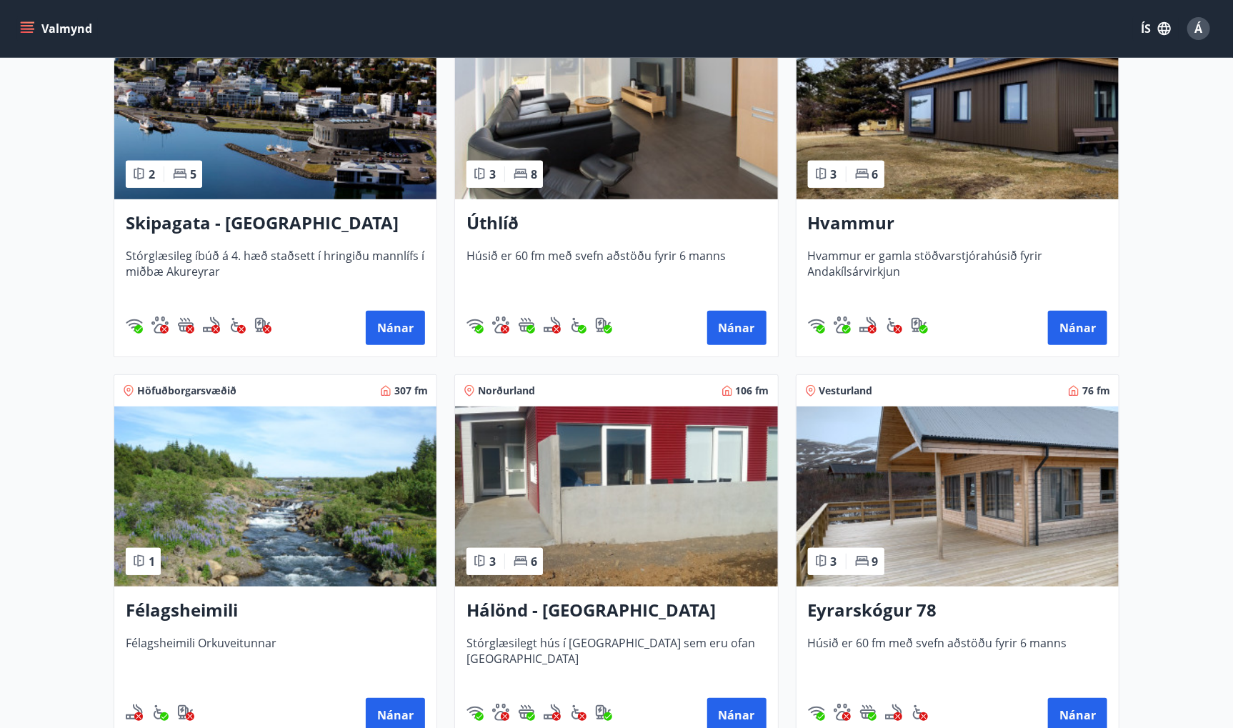
scroll to position [357, 0]
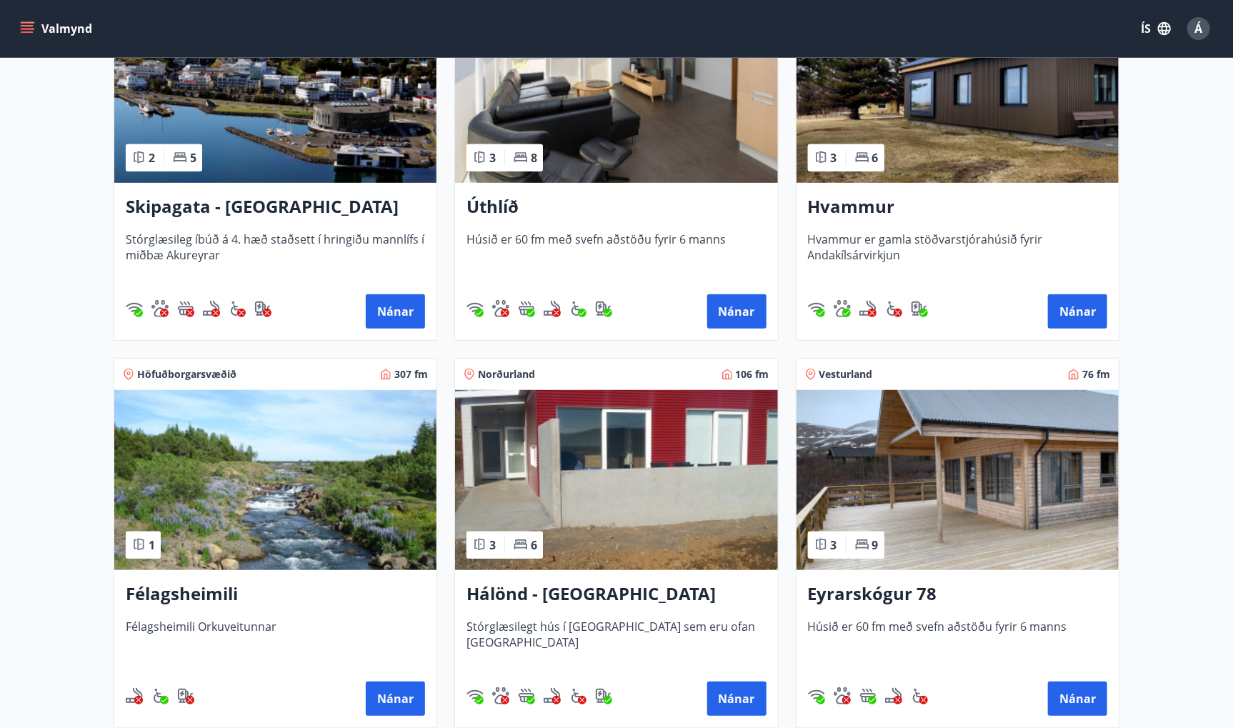
click at [546, 596] on h3 "Hálönd - [GEOGRAPHIC_DATA]" at bounding box center [615, 594] width 299 height 26
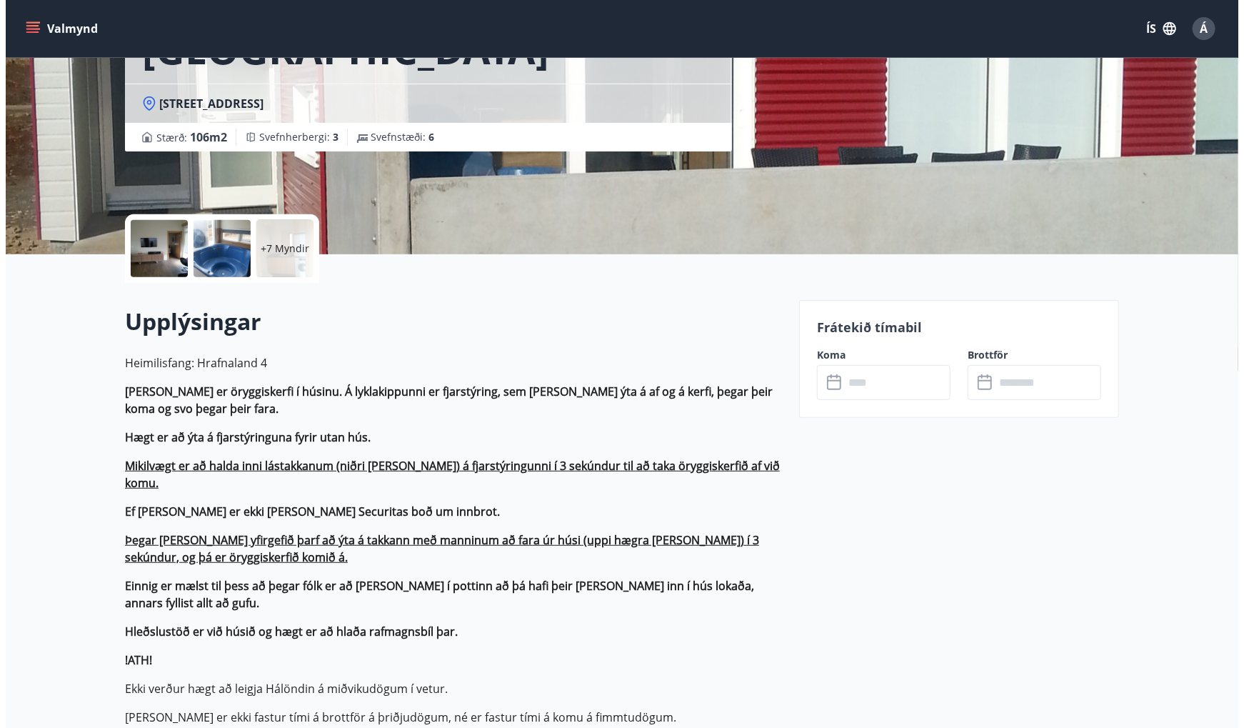
scroll to position [214, 0]
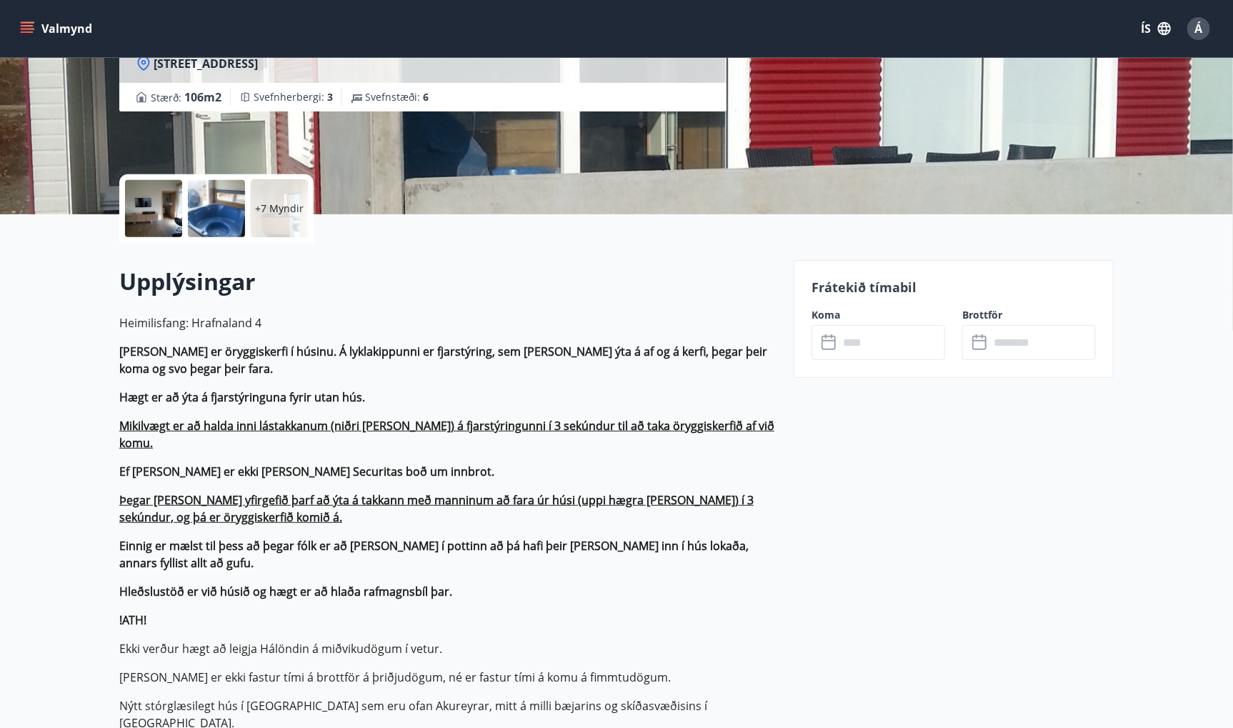
click at [158, 216] on div at bounding box center [153, 208] width 57 height 57
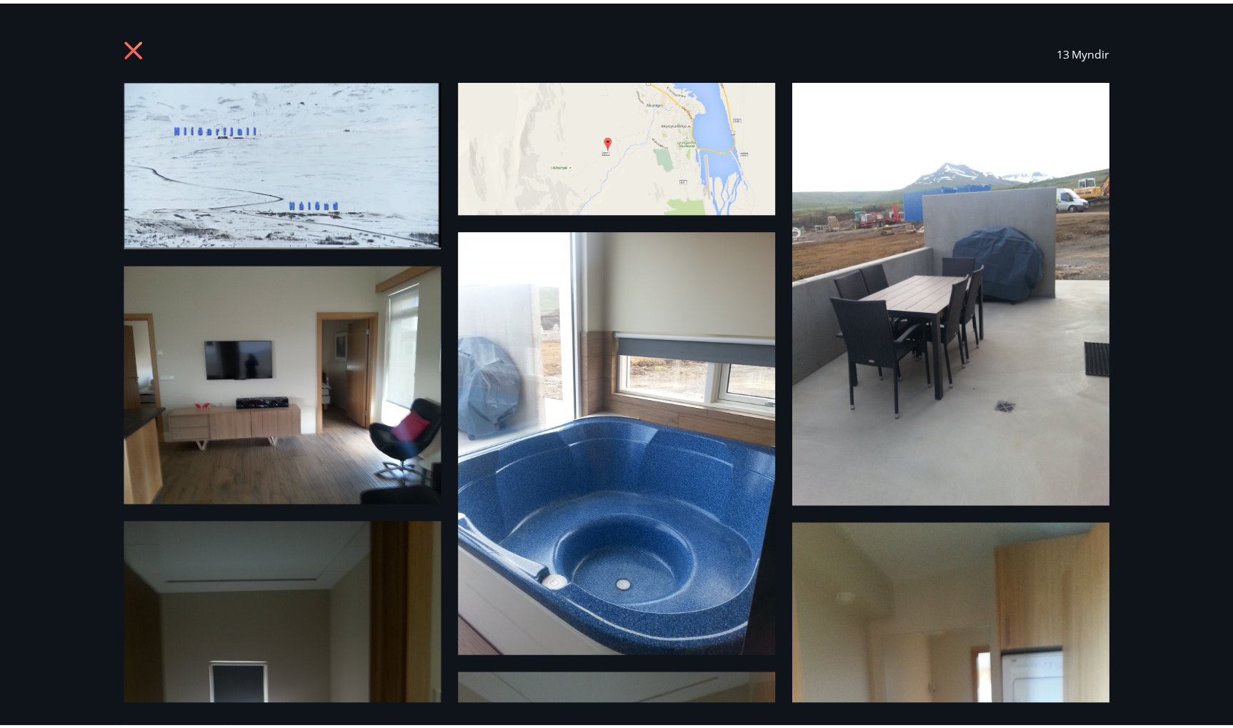
scroll to position [0, 0]
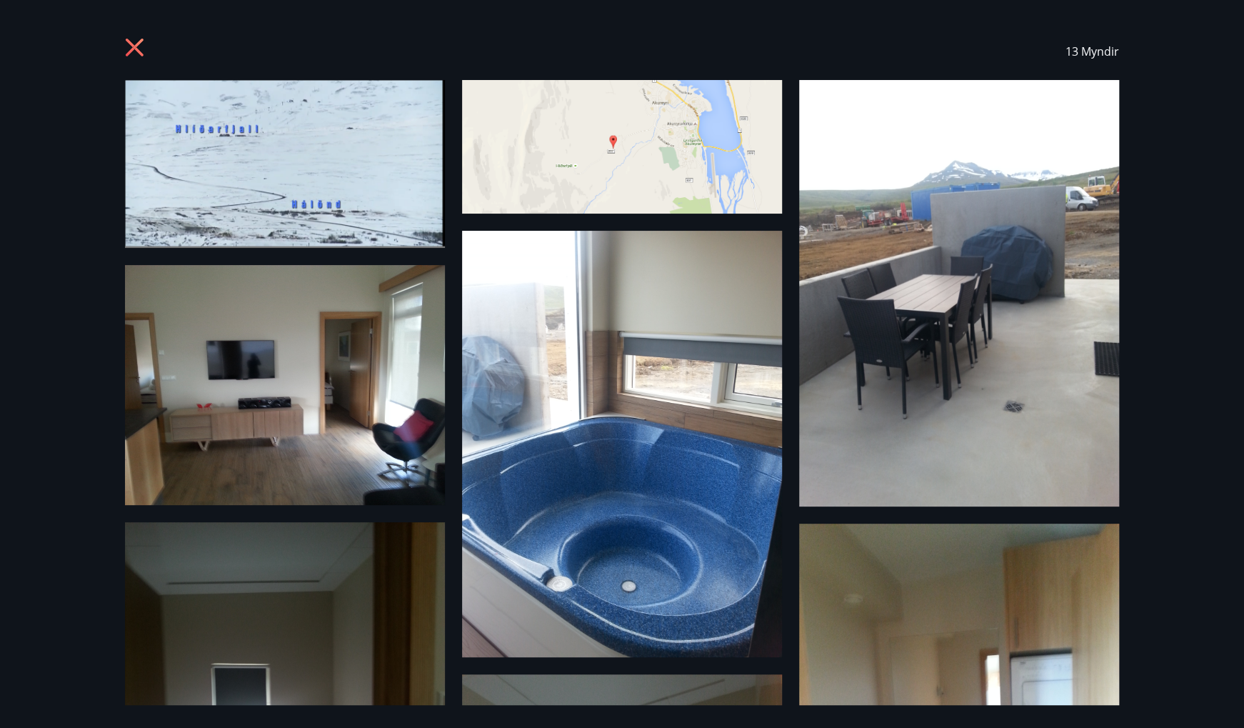
click at [134, 45] on icon at bounding box center [135, 48] width 18 height 18
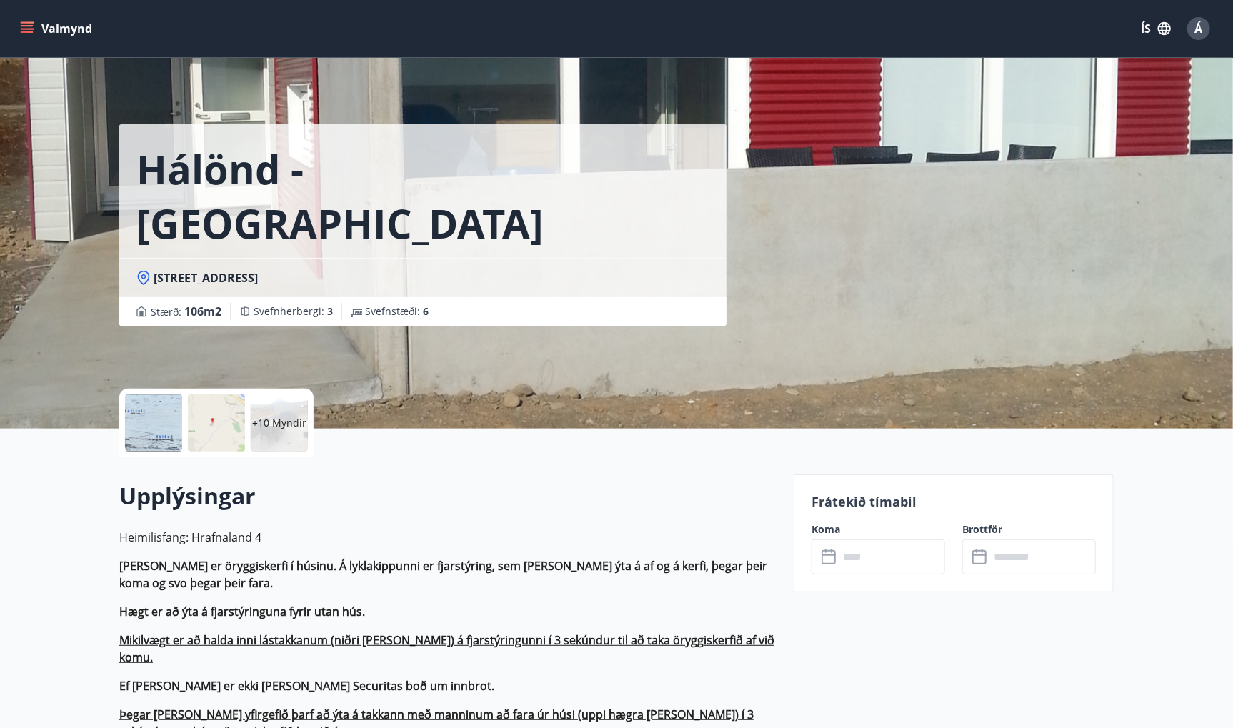
click at [31, 26] on icon "menu" at bounding box center [27, 28] width 14 height 14
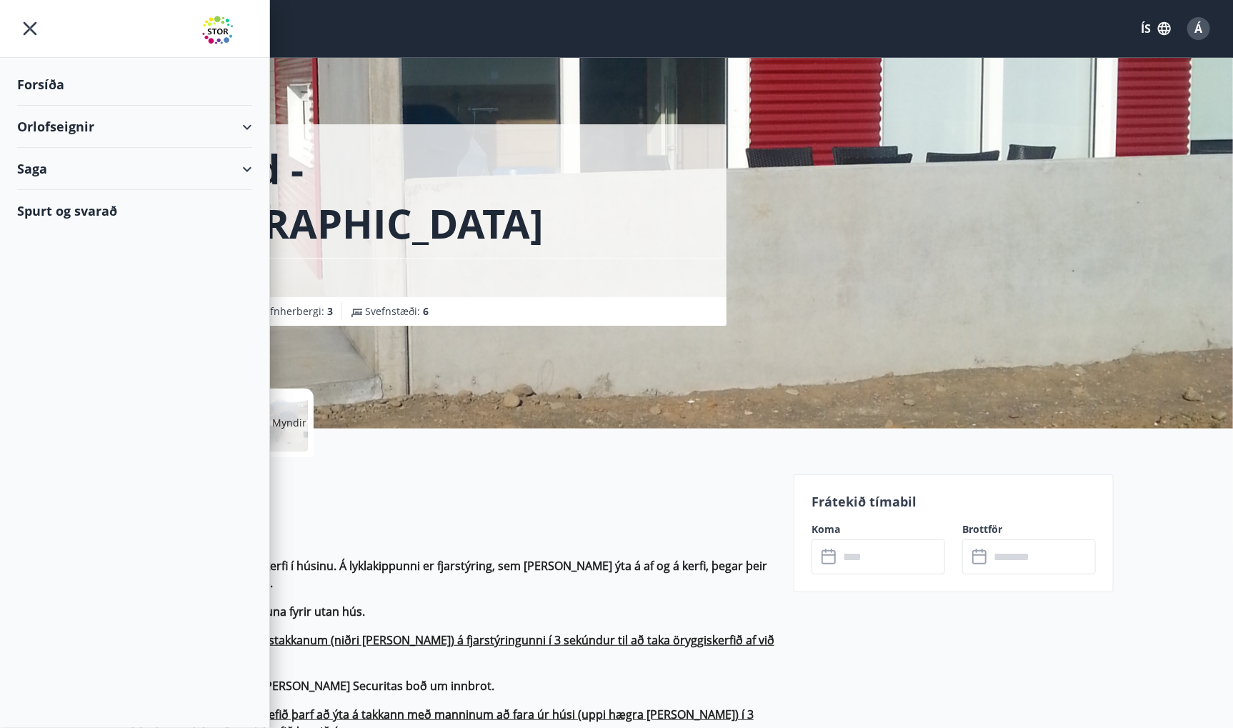
click at [56, 86] on div "Forsíða" at bounding box center [134, 85] width 235 height 42
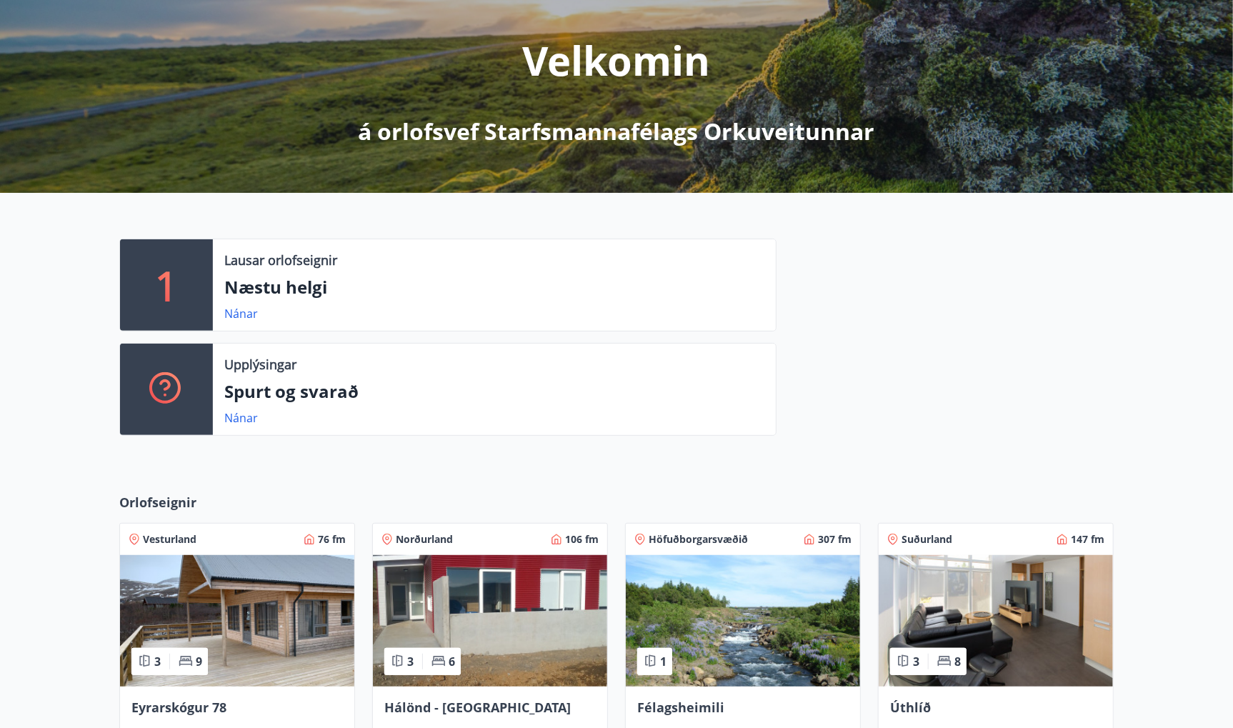
scroll to position [163, 0]
click at [245, 416] on link "Nánar" at bounding box center [241, 419] width 34 height 16
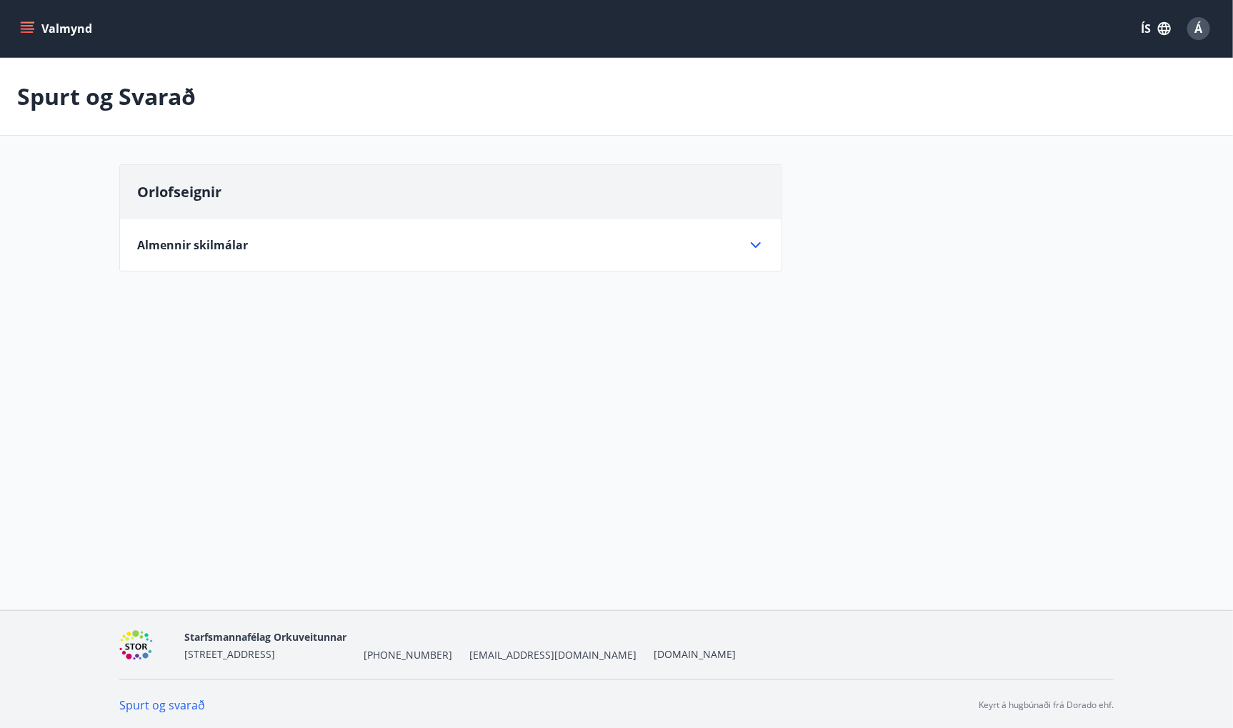
click at [756, 243] on icon at bounding box center [755, 244] width 17 height 17
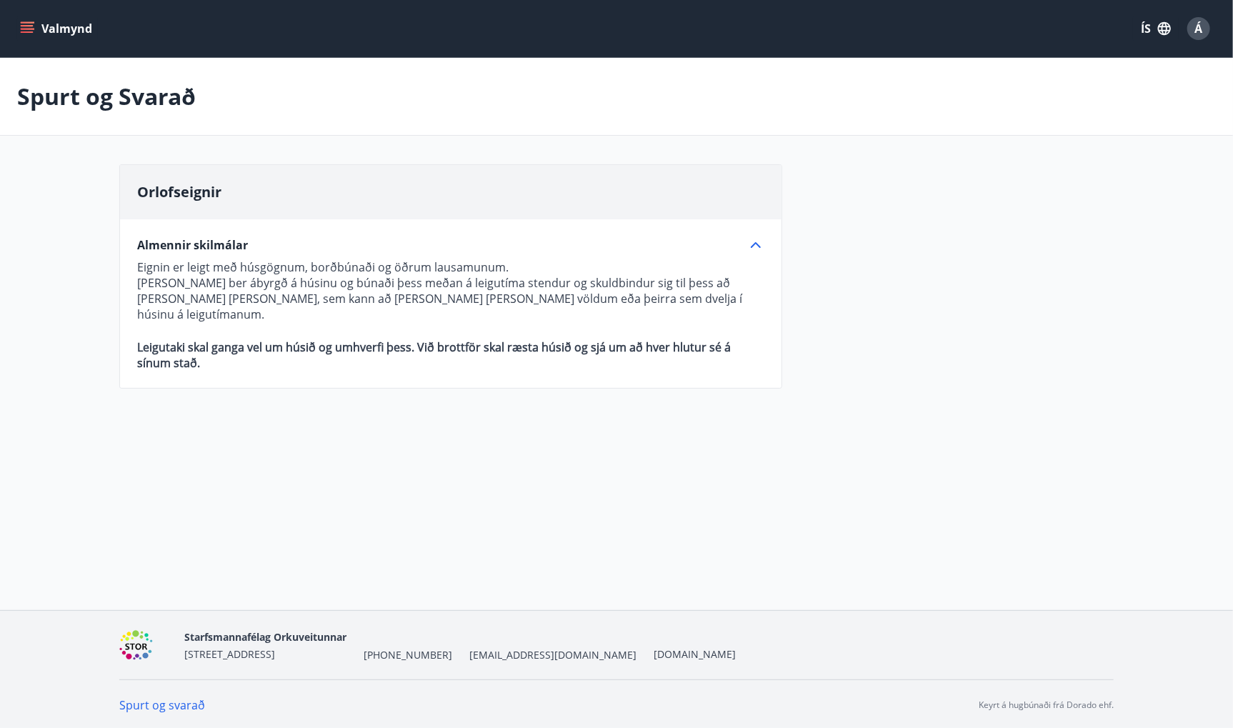
click at [756, 244] on icon at bounding box center [755, 244] width 17 height 17
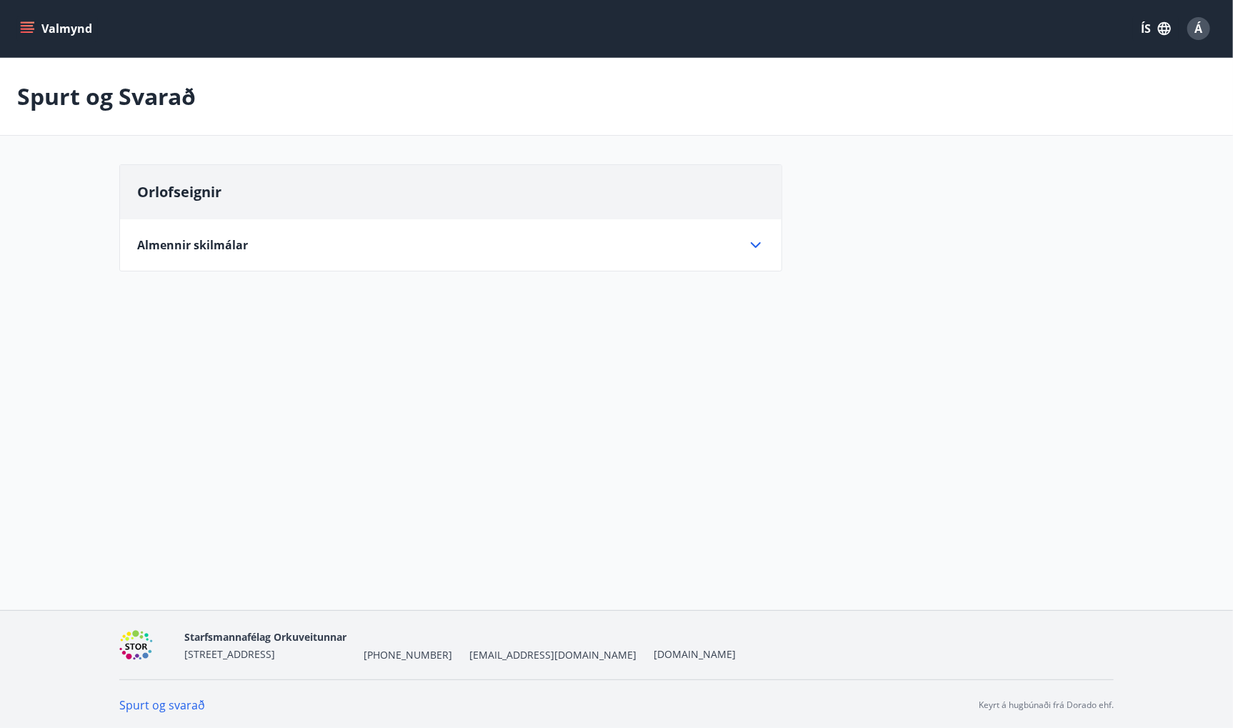
click at [37, 27] on button "Valmynd" at bounding box center [57, 29] width 81 height 26
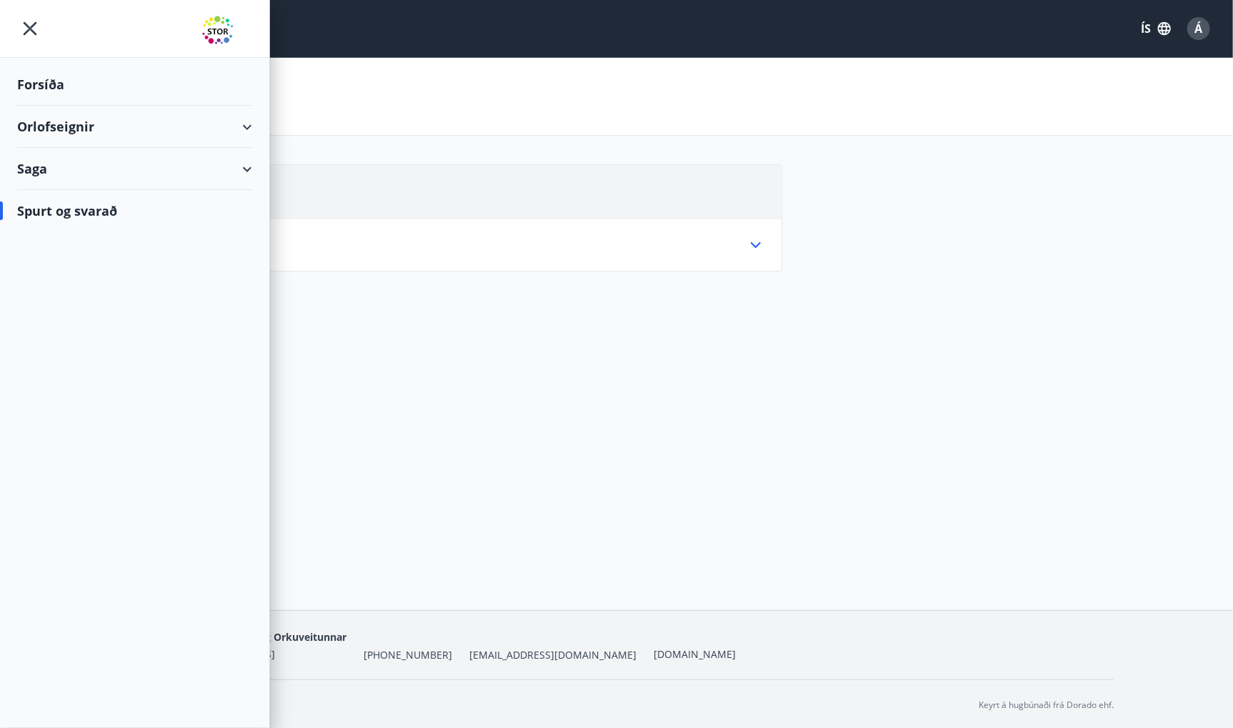
click at [49, 80] on div "Forsíða" at bounding box center [134, 85] width 235 height 42
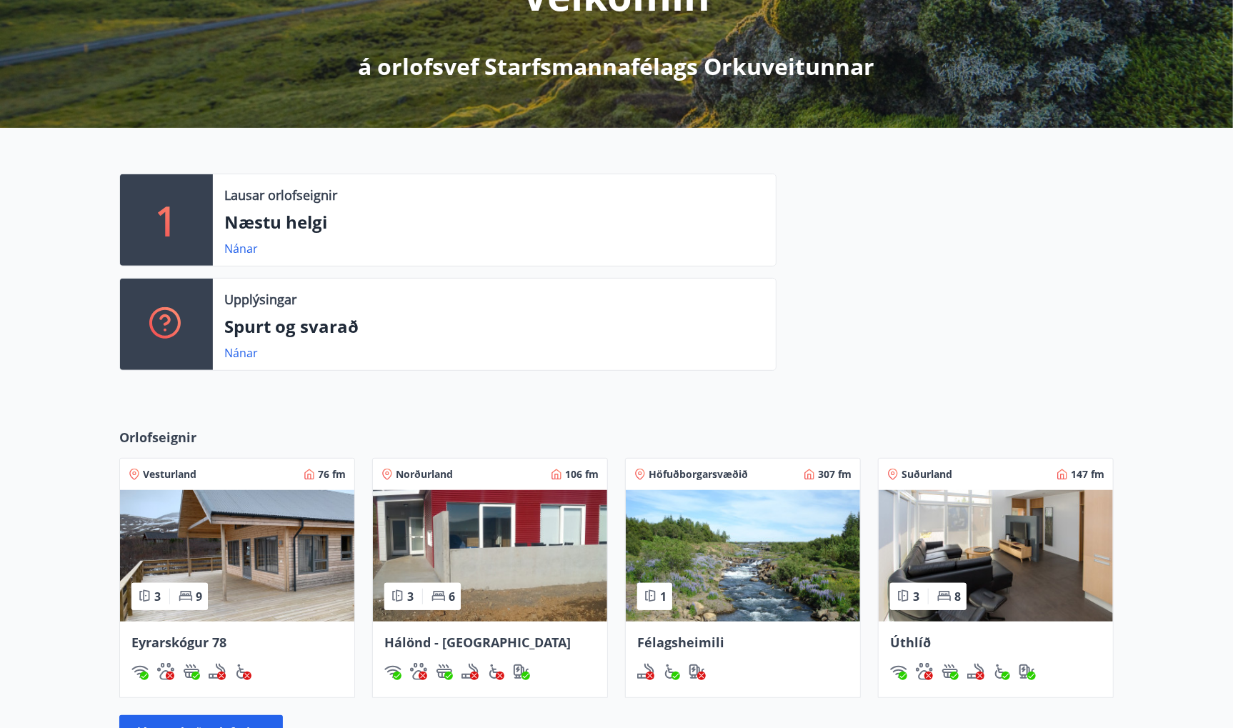
scroll to position [286, 0]
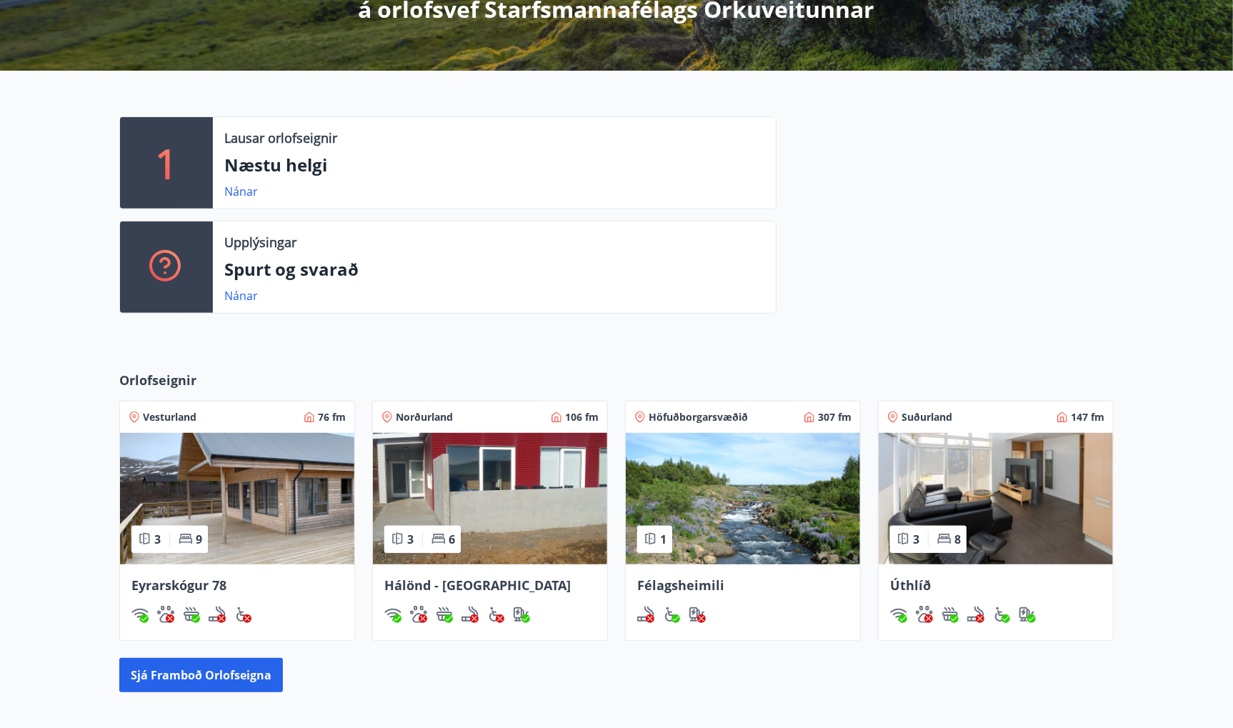
click at [306, 490] on img at bounding box center [237, 498] width 234 height 131
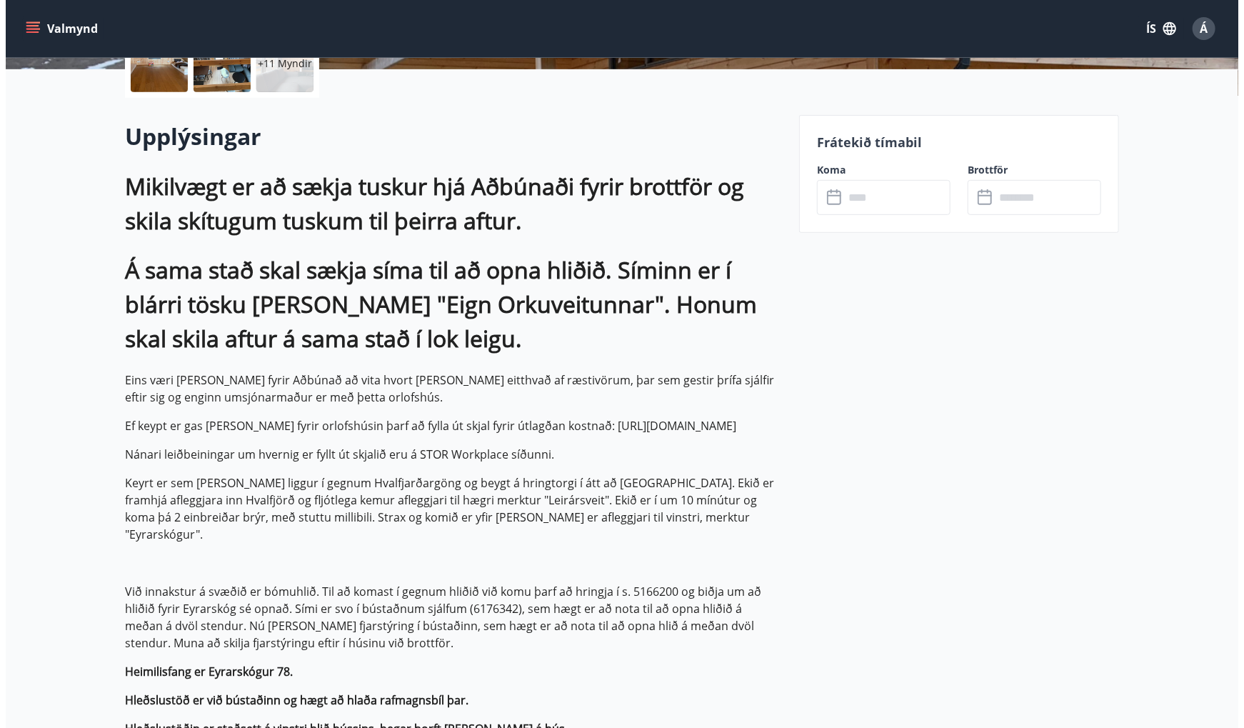
scroll to position [74, 0]
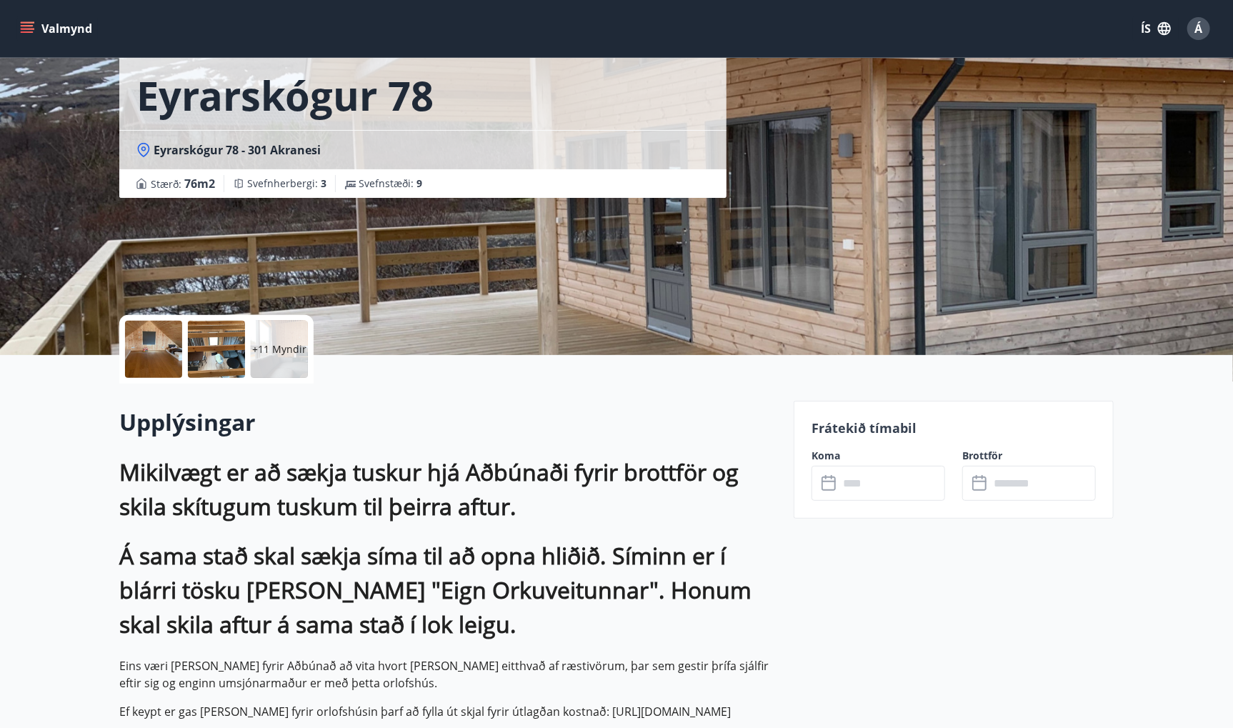
click at [259, 351] on p "+11 Myndir" at bounding box center [279, 349] width 54 height 14
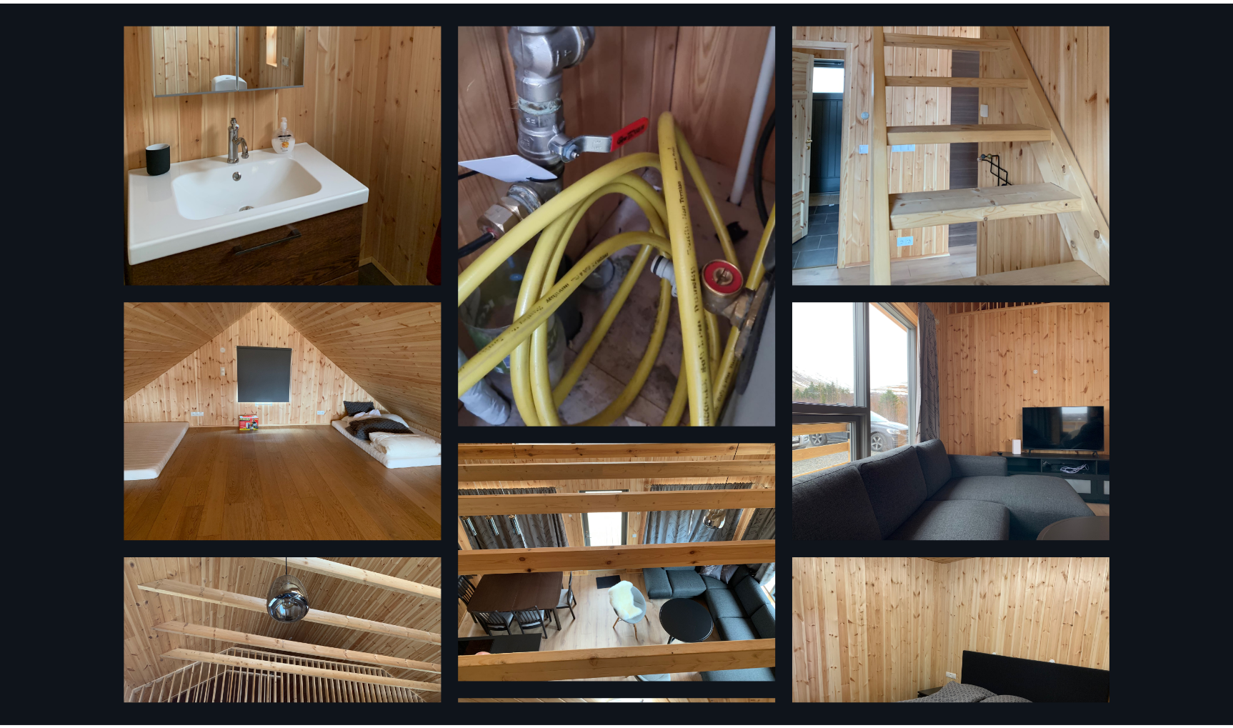
scroll to position [0, 0]
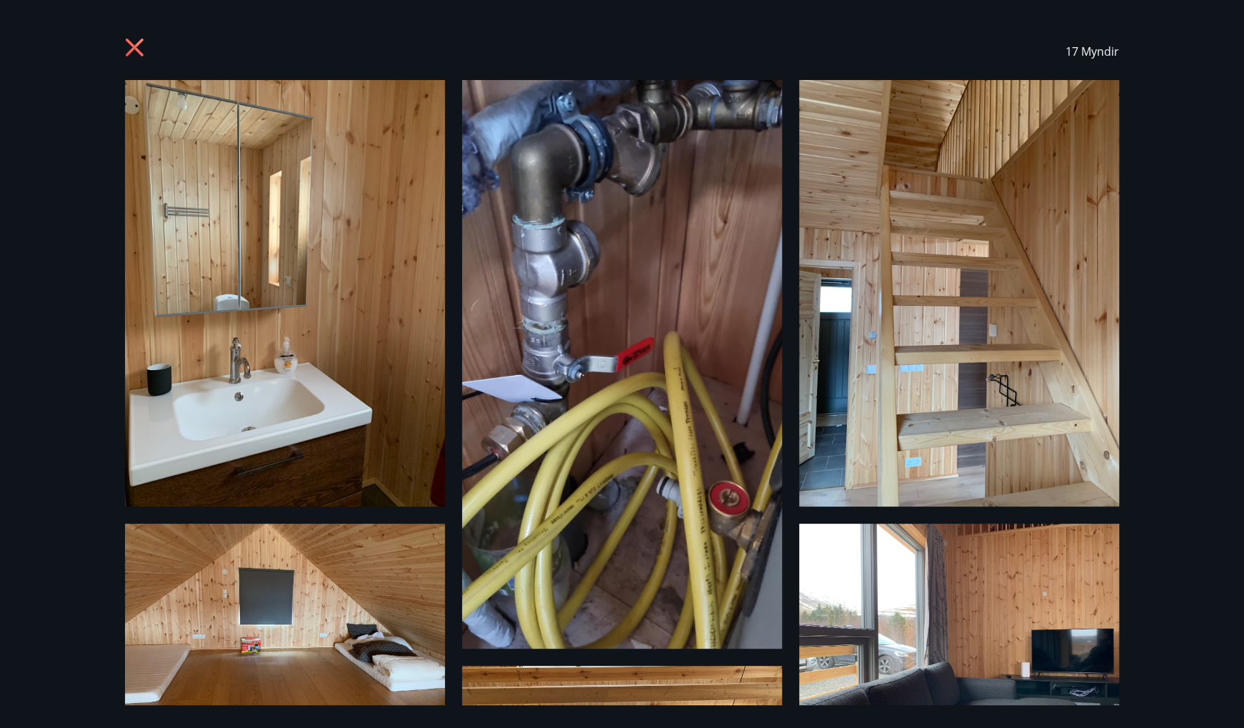
drag, startPoint x: 129, startPoint y: 41, endPoint x: 146, endPoint y: 49, distance: 19.5
click at [129, 41] on icon at bounding box center [135, 48] width 18 height 18
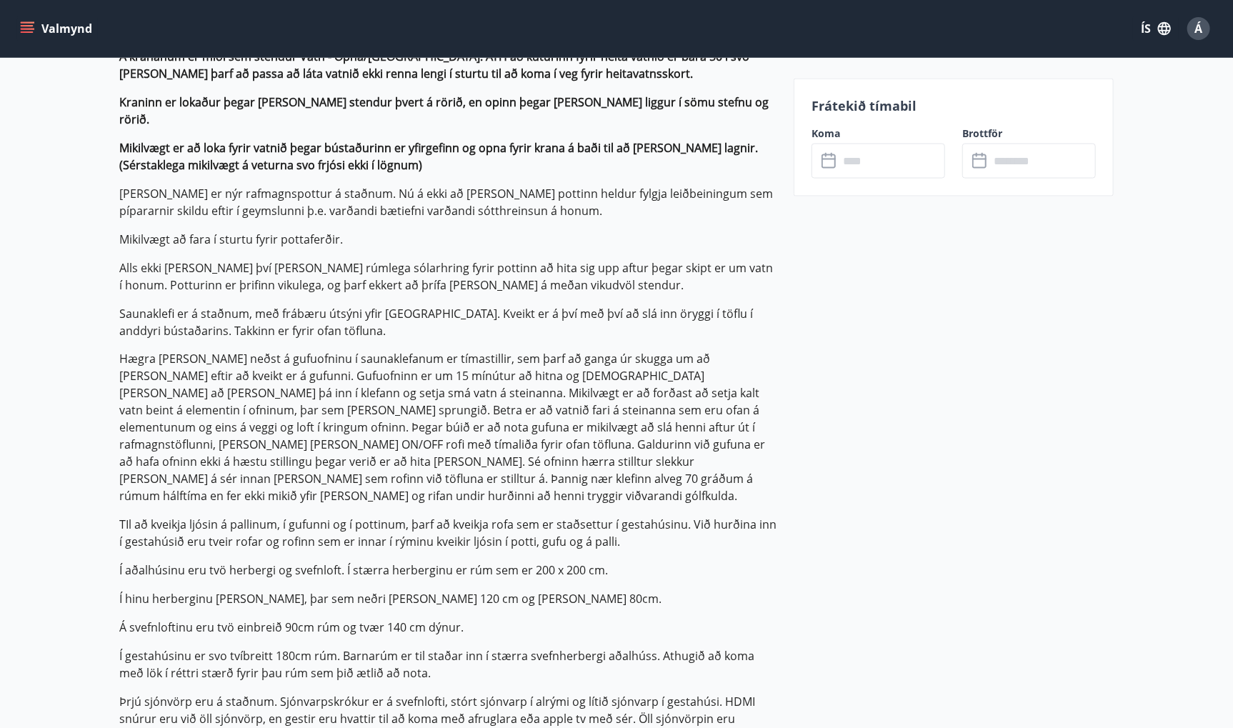
scroll to position [1216, 0]
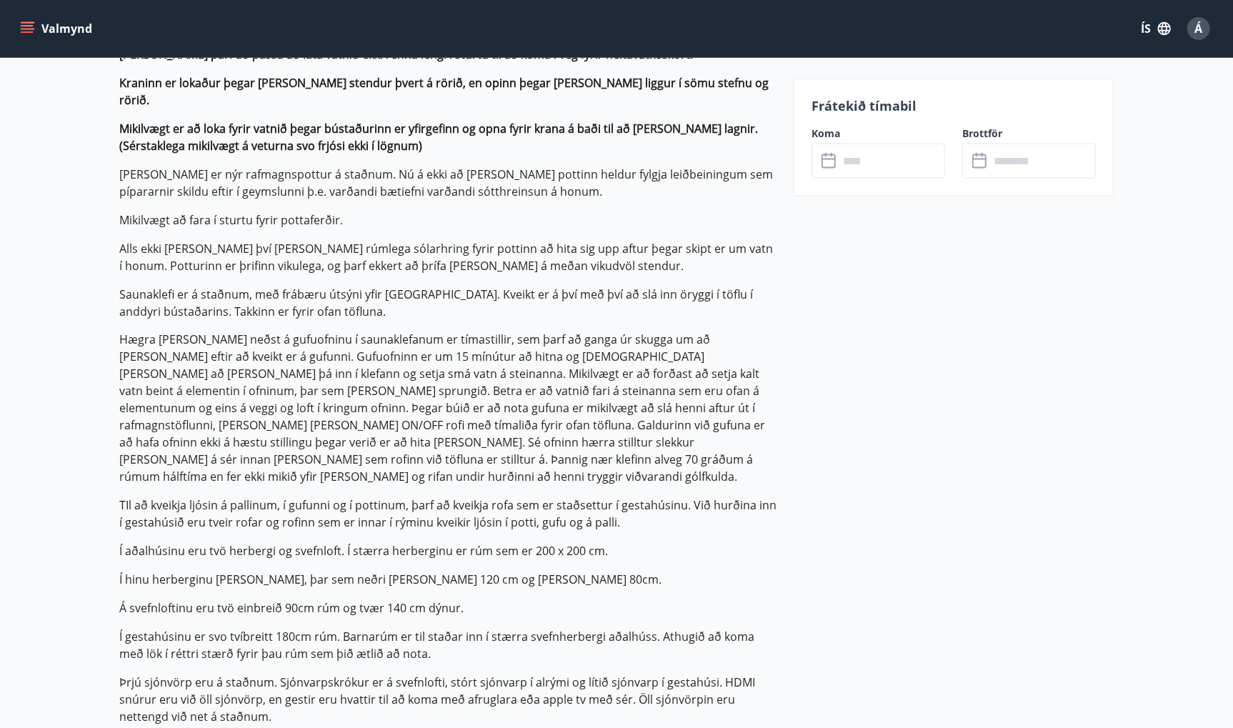
click at [30, 22] on icon "menu" at bounding box center [29, 22] width 16 height 1
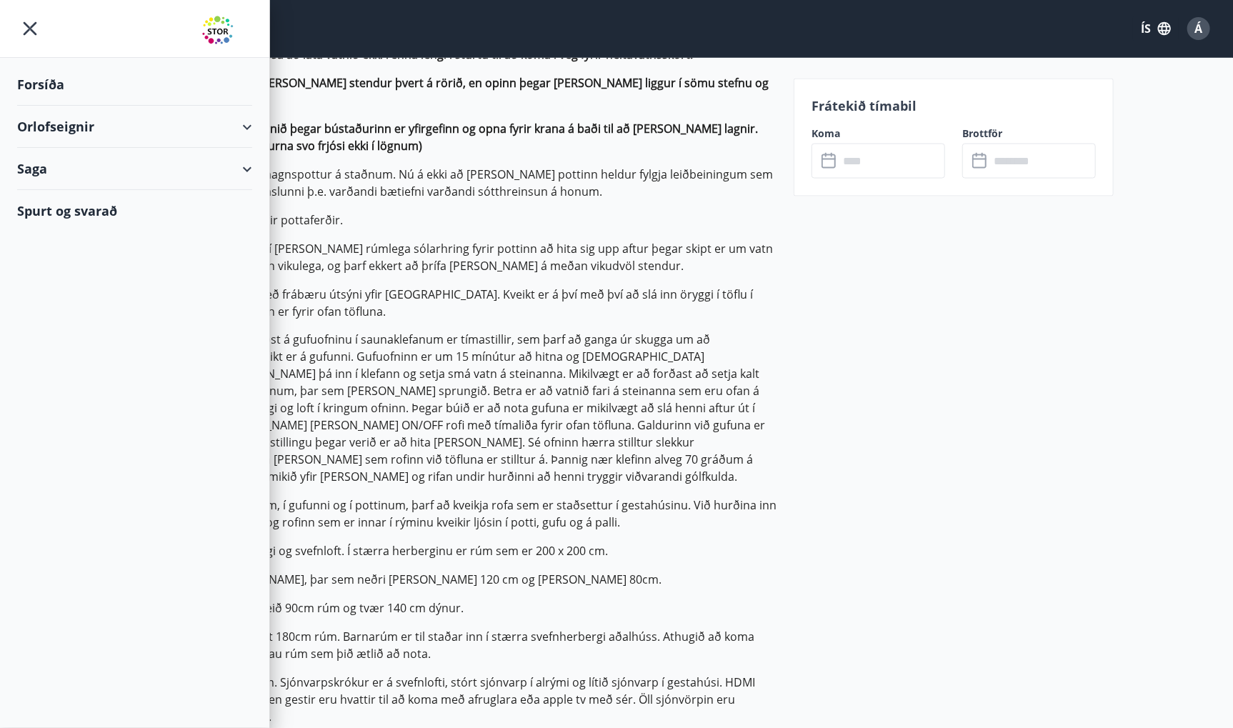
click at [40, 81] on div "Forsíða" at bounding box center [134, 85] width 235 height 42
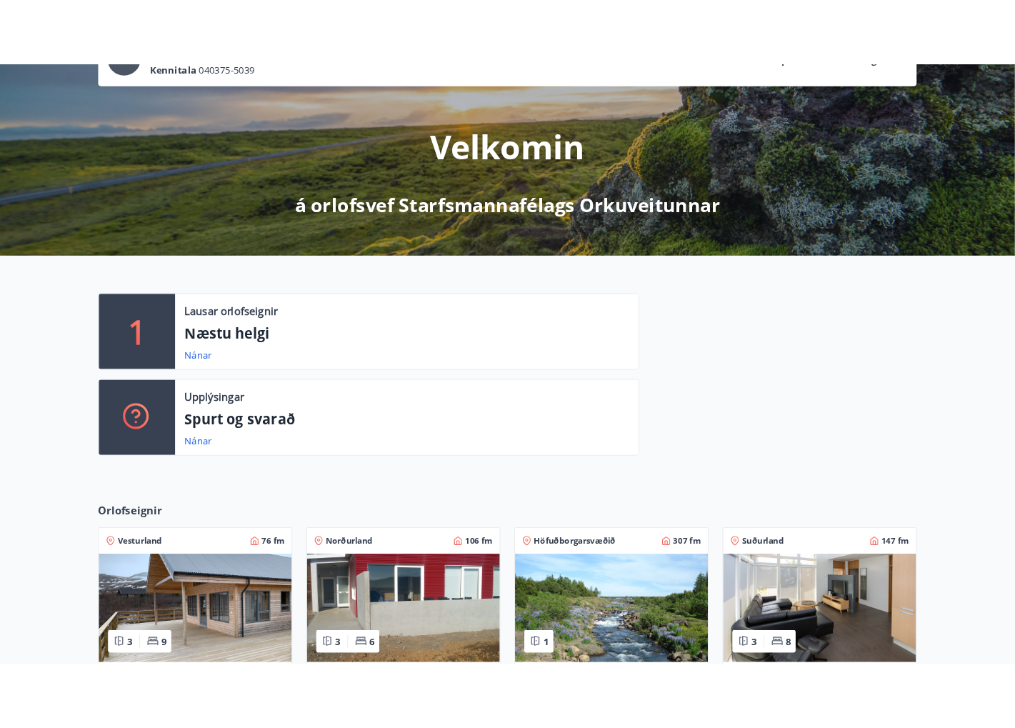
scroll to position [91, 0]
